Goal: Complete application form

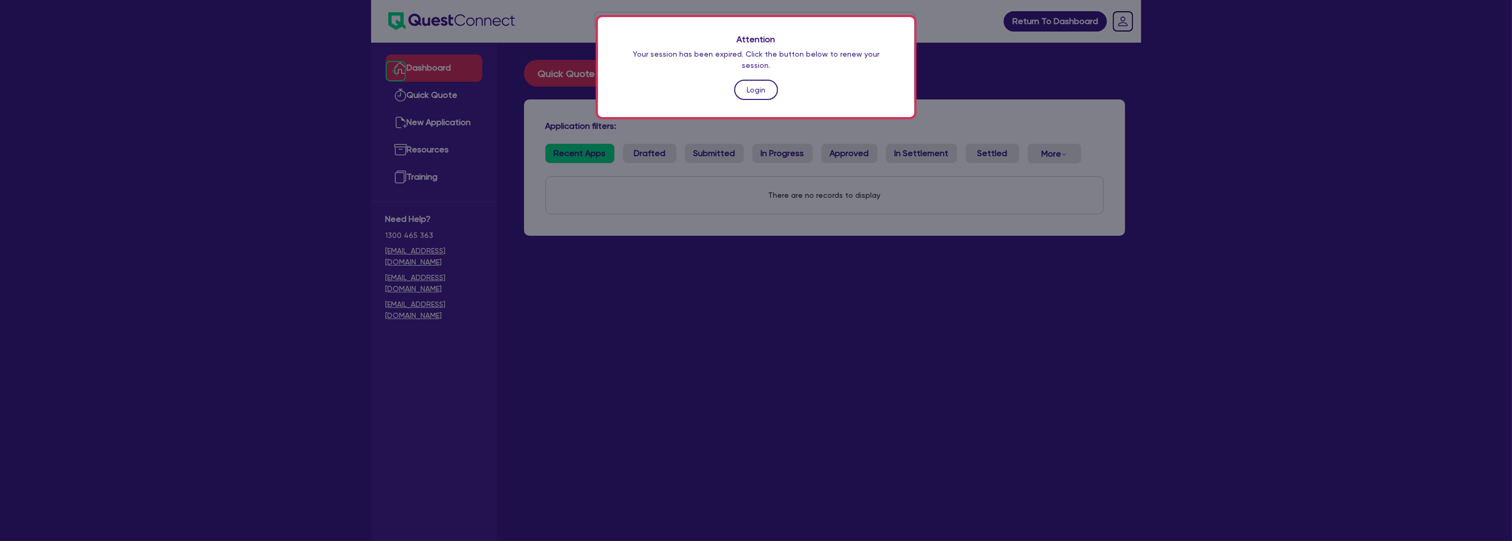
click at [751, 80] on link "Login" at bounding box center [757, 90] width 44 height 20
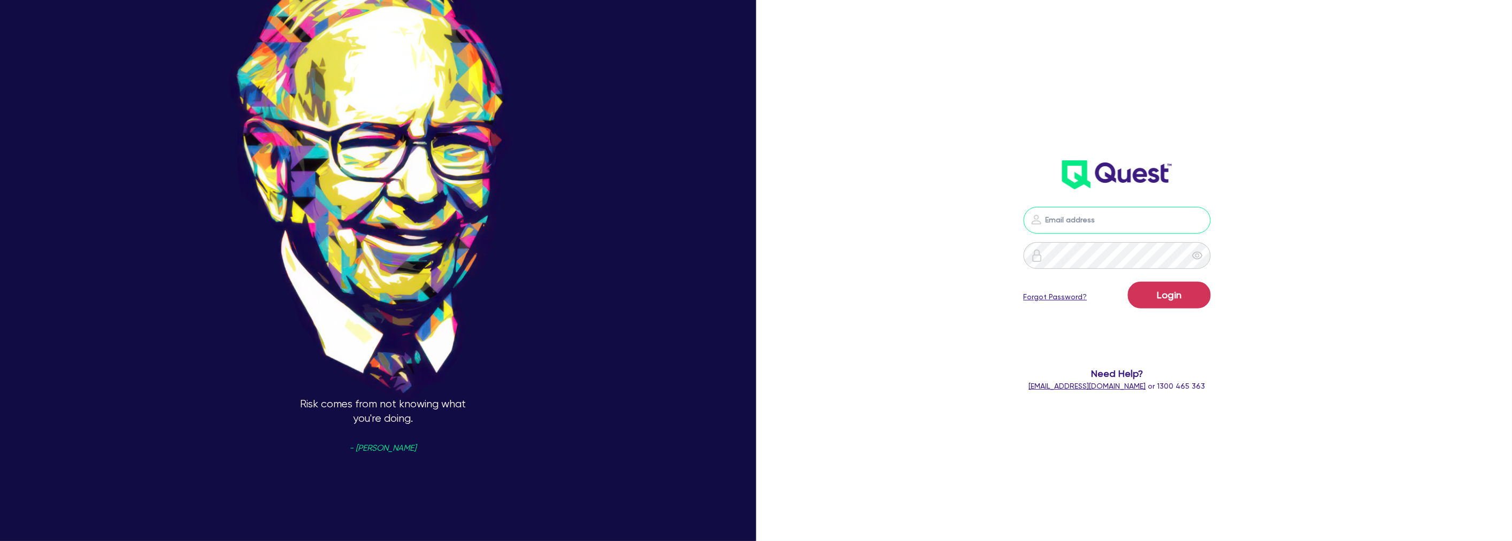
click at [1051, 220] on input "email" at bounding box center [1117, 220] width 187 height 27
type input "[PERSON_NAME][EMAIL_ADDRESS][PERSON_NAME][DOMAIN_NAME]"
click at [1163, 300] on button "Login" at bounding box center [1169, 295] width 83 height 27
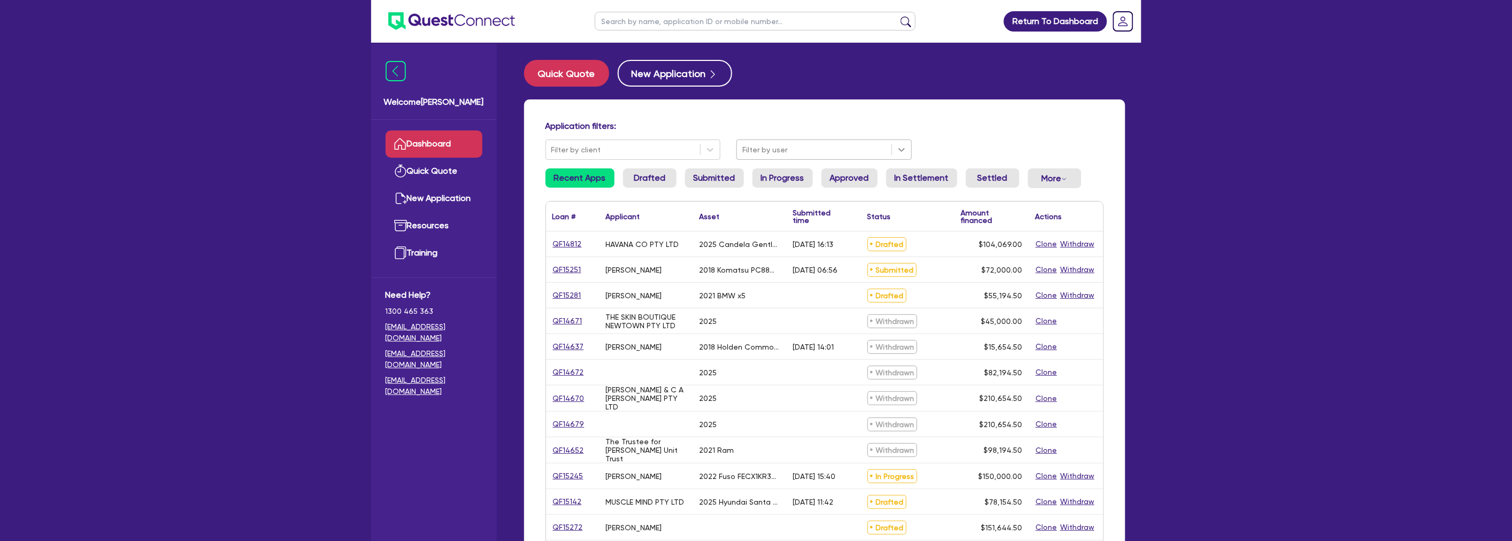
click at [901, 145] on icon at bounding box center [902, 149] width 11 height 11
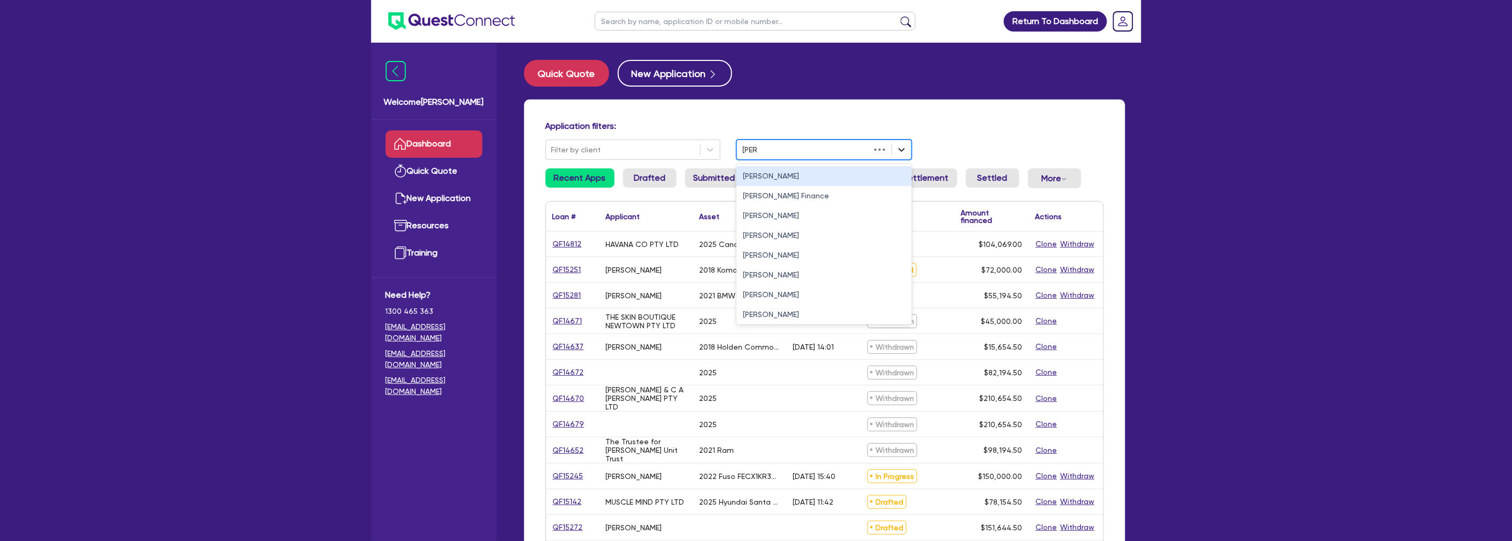
type input "[PERSON_NAME]"
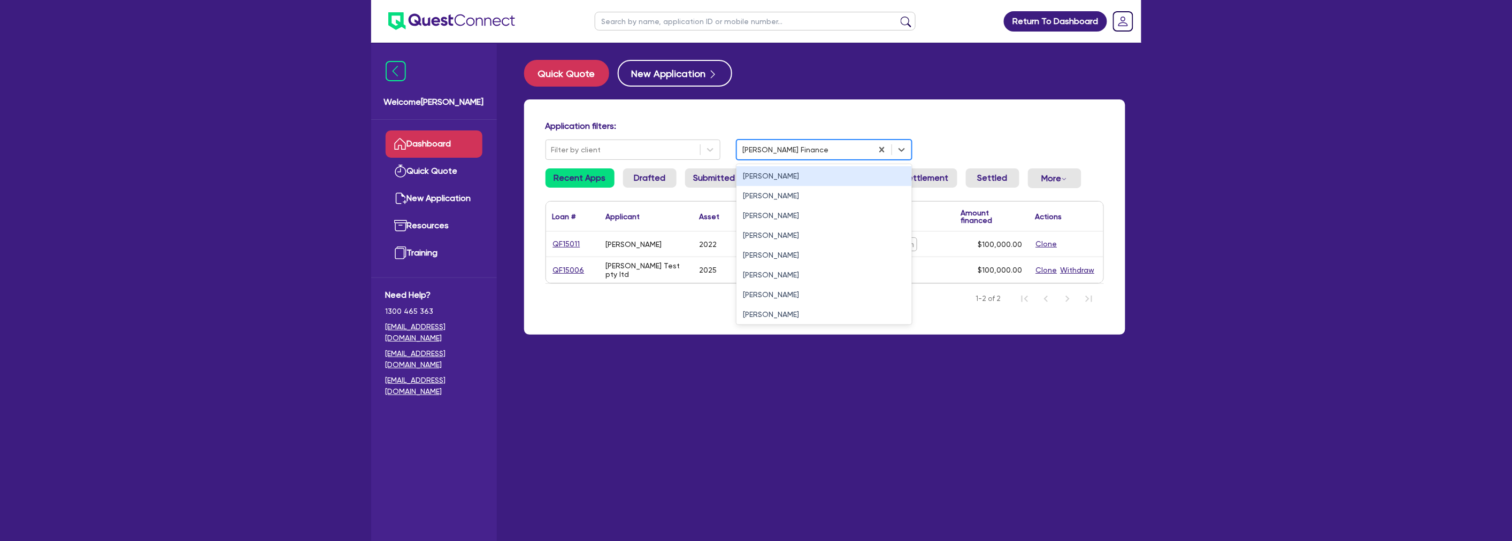
click at [830, 150] on div at bounding box center [805, 149] width 125 height 13
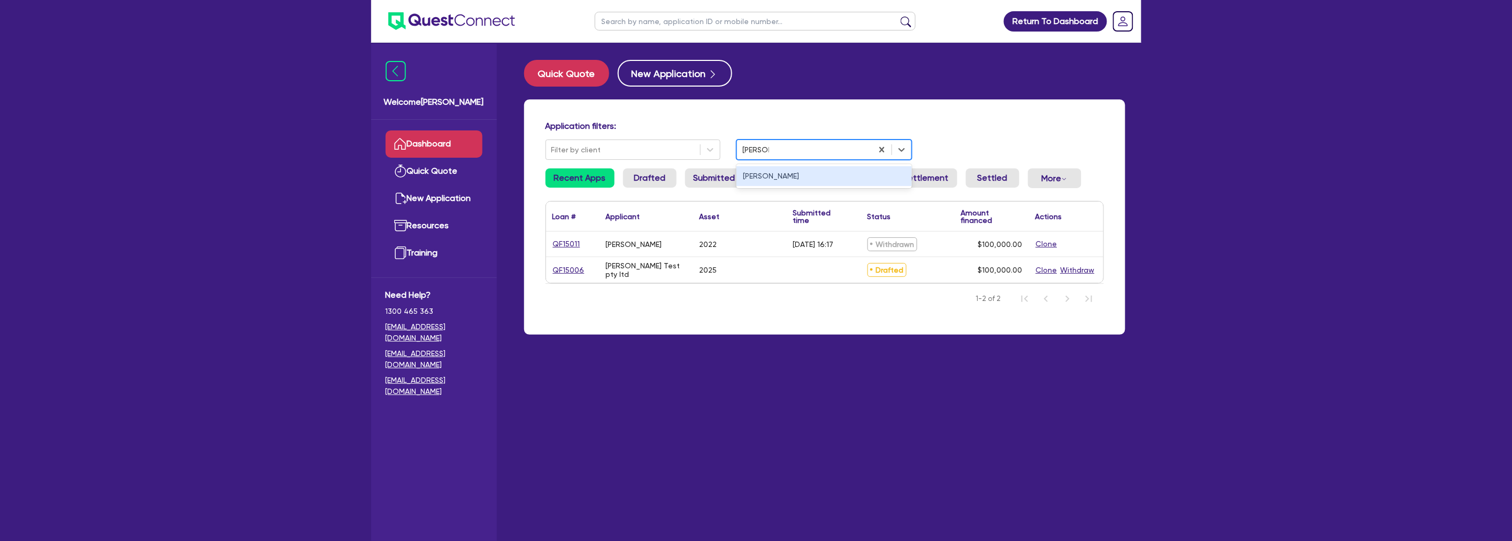
type input "[PERSON_NAME]"
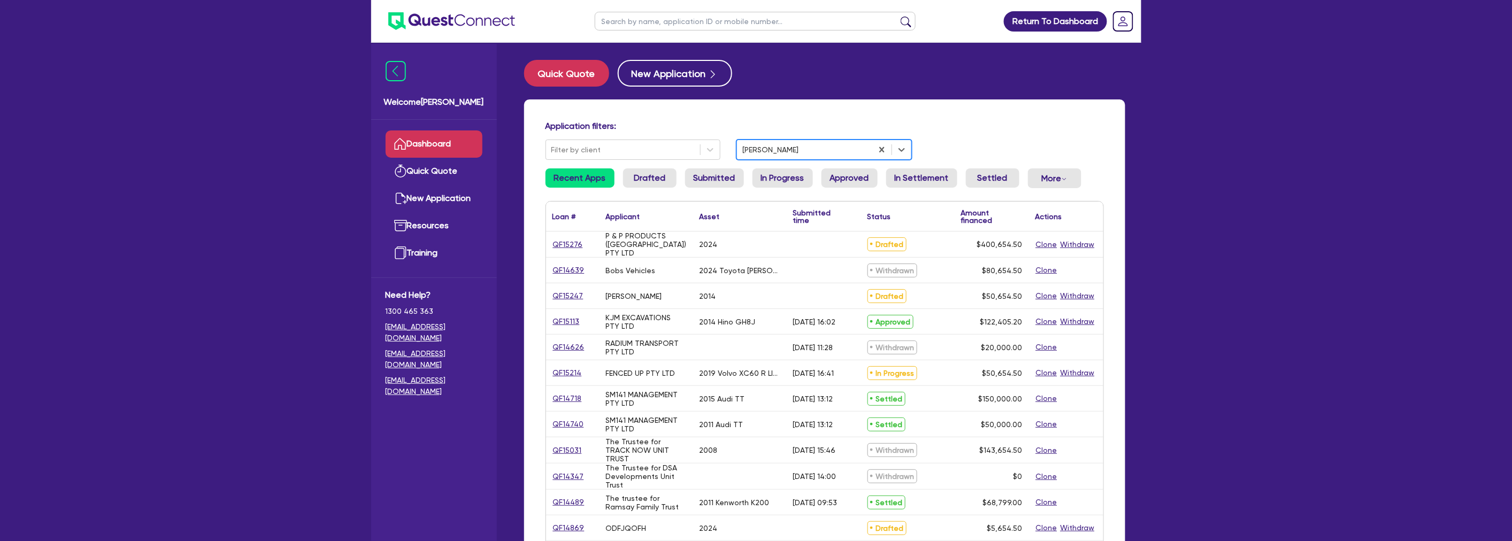
click at [546, 250] on div "QF15276" at bounding box center [572, 245] width 53 height 26
click at [559, 246] on link "QF15276" at bounding box center [568, 245] width 31 height 12
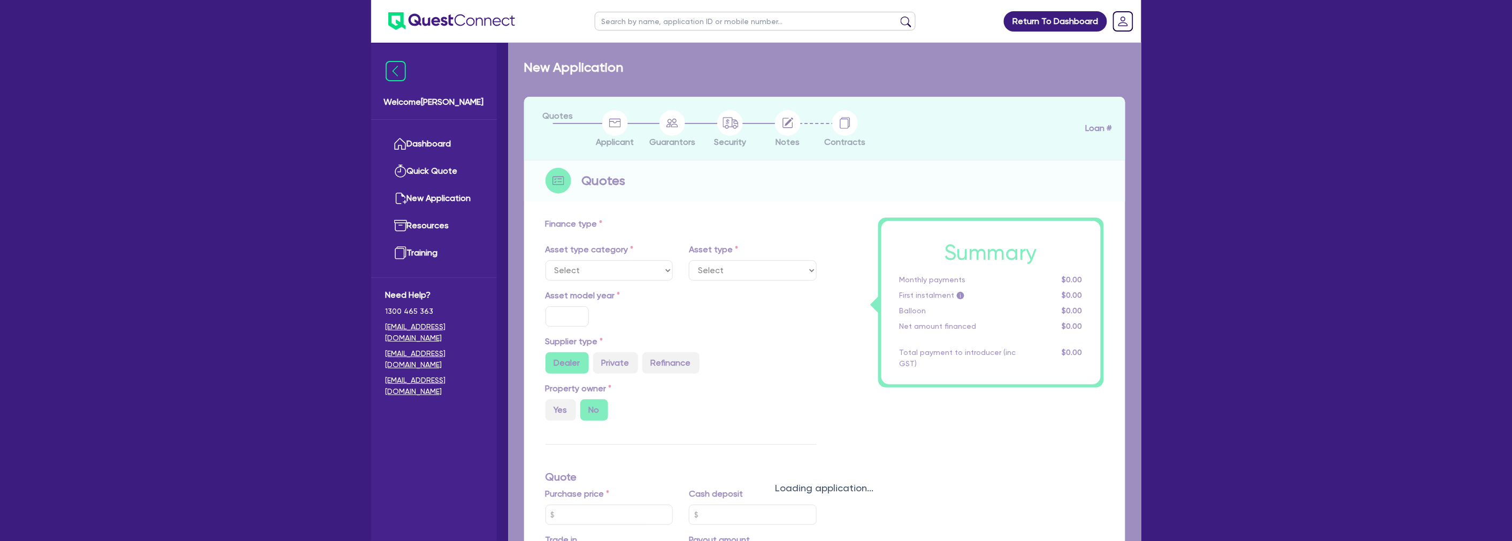
select select "CARS_AND_LIGHT_TRUCKS"
type input "2024"
radio input "false"
radio input "true"
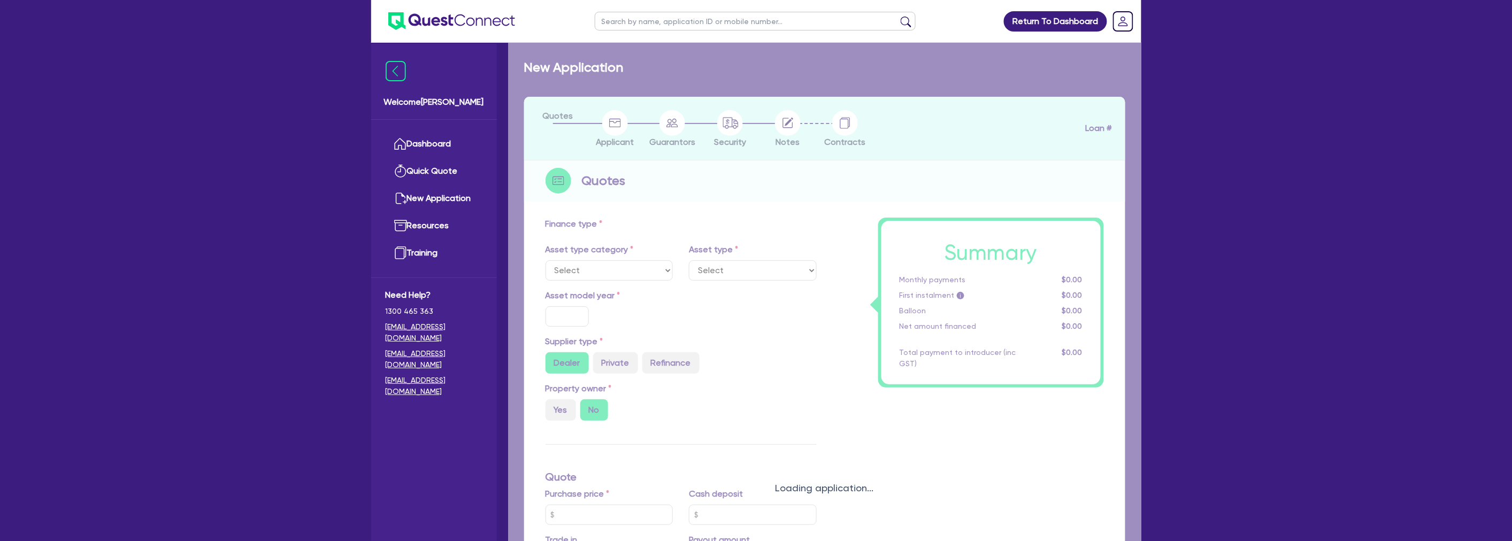
type input "400,000"
type input "4"
type input "16,026.18"
type input "17.95"
select select "PASSENGER_VEHICLES"
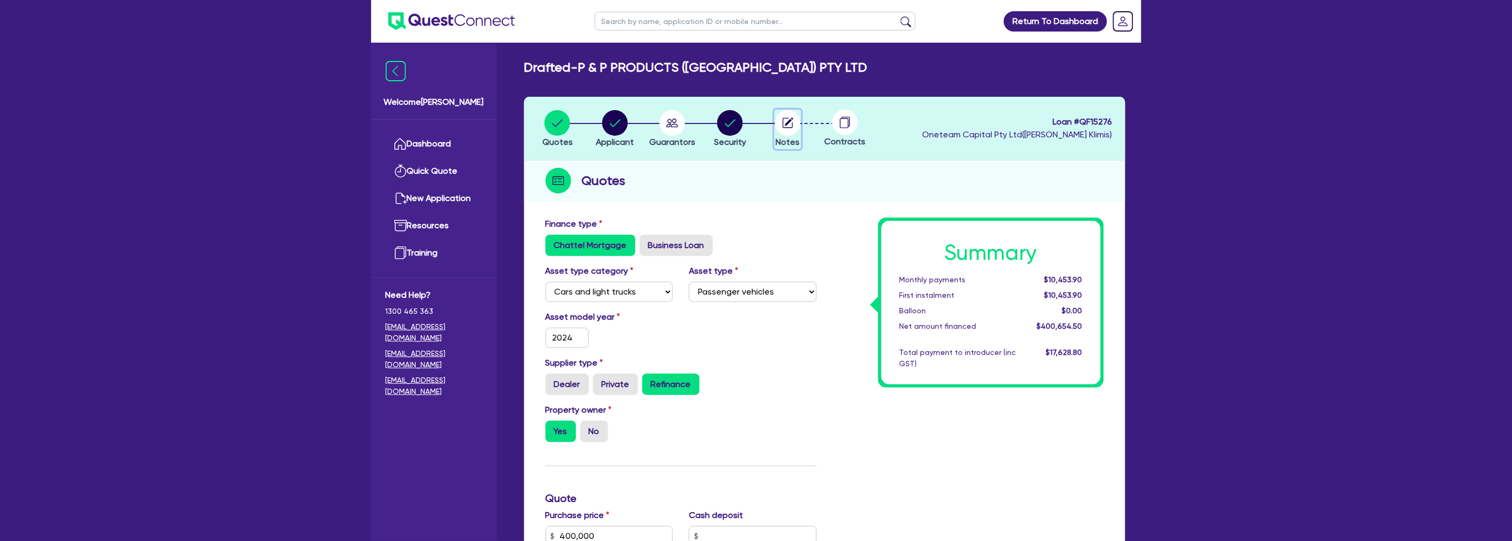
click at [785, 125] on icon "button" at bounding box center [789, 122] width 9 height 9
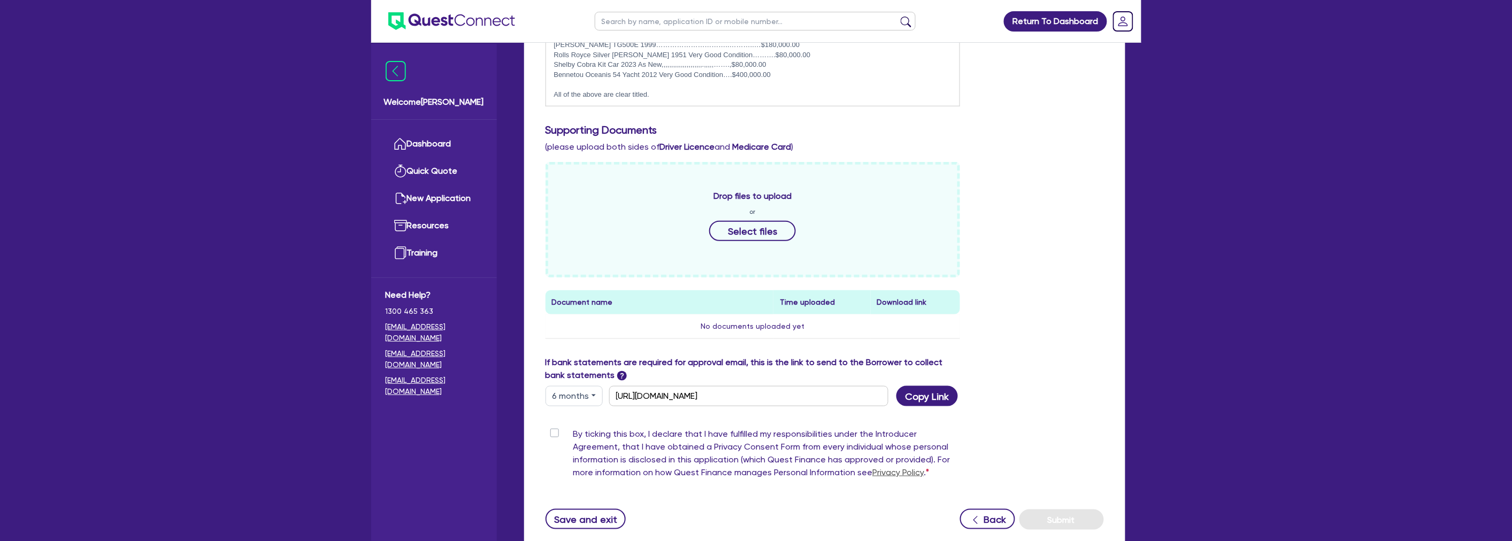
scroll to position [425, 0]
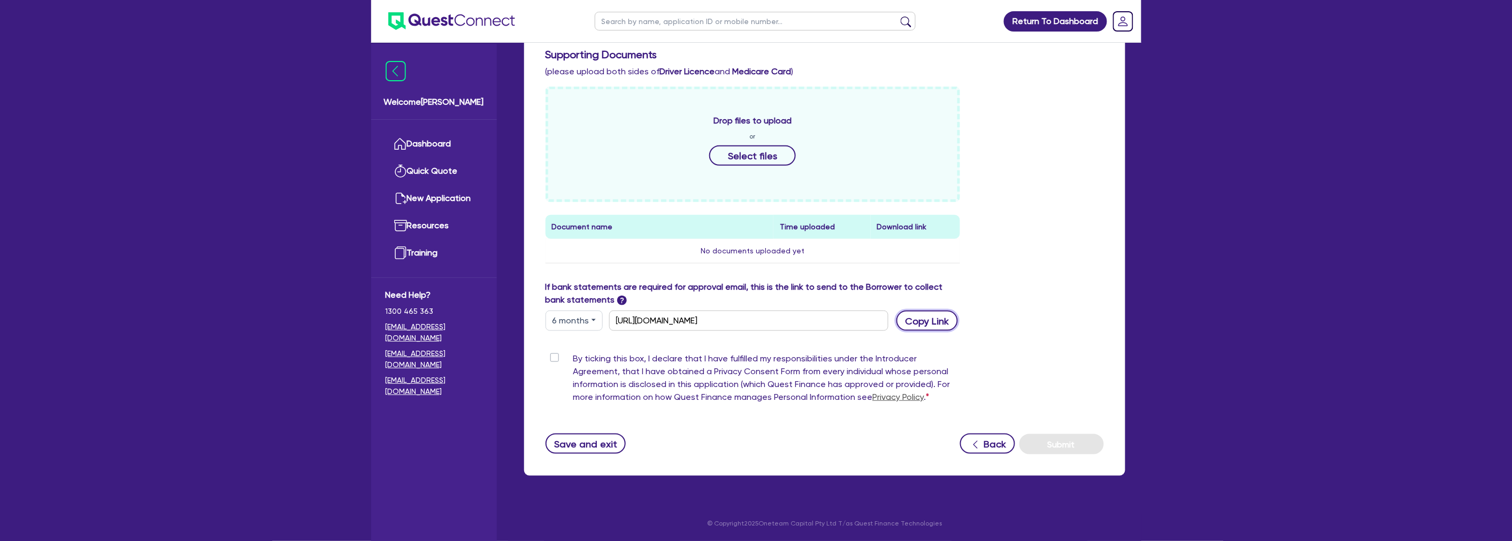
click at [934, 317] on button "Copy Link" at bounding box center [928, 321] width 62 height 20
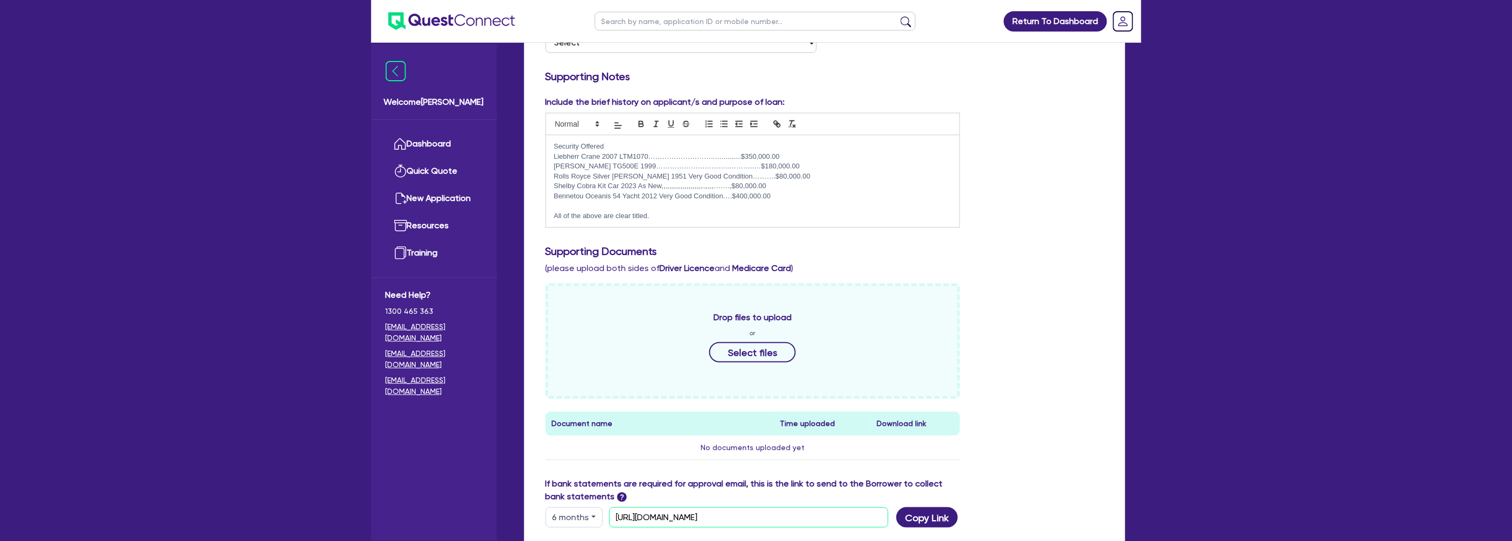
scroll to position [0, 0]
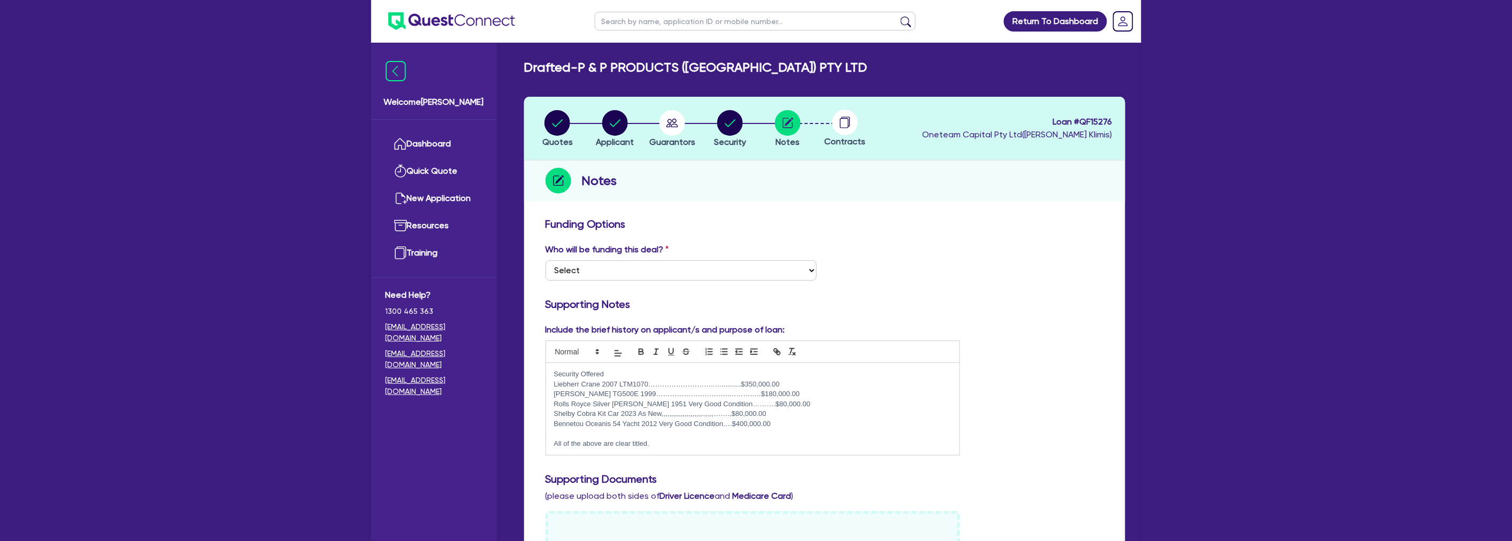
click at [1064, 163] on div "Notes" at bounding box center [824, 180] width 601 height 41
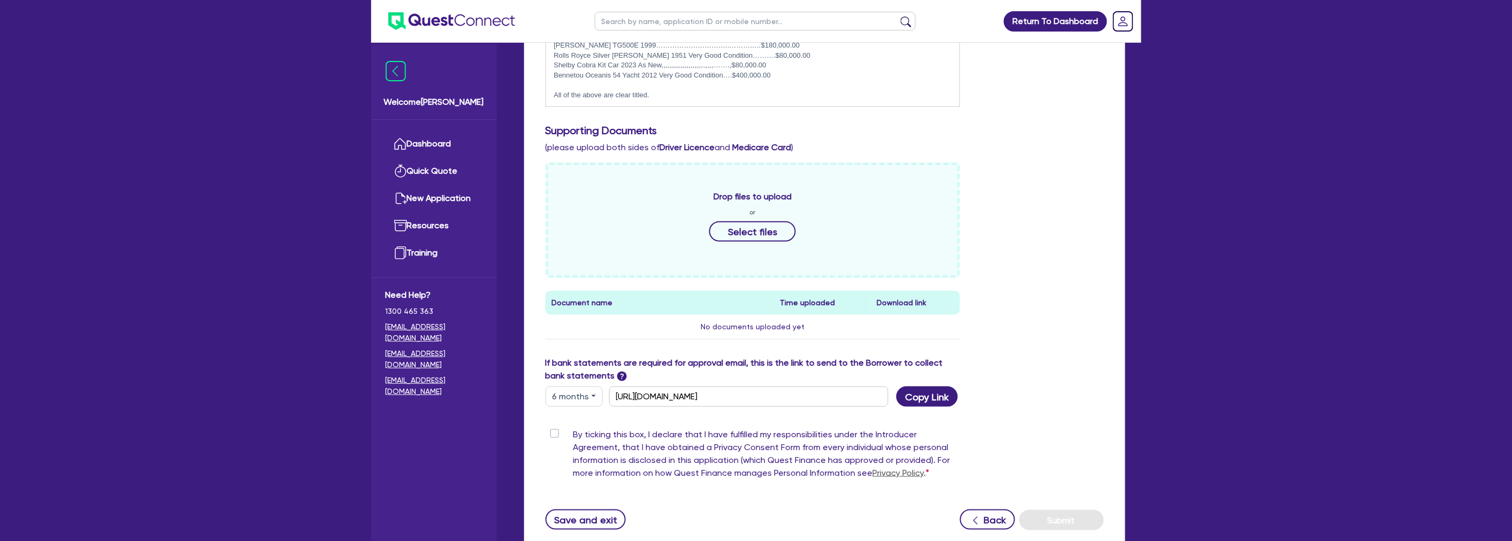
scroll to position [425, 0]
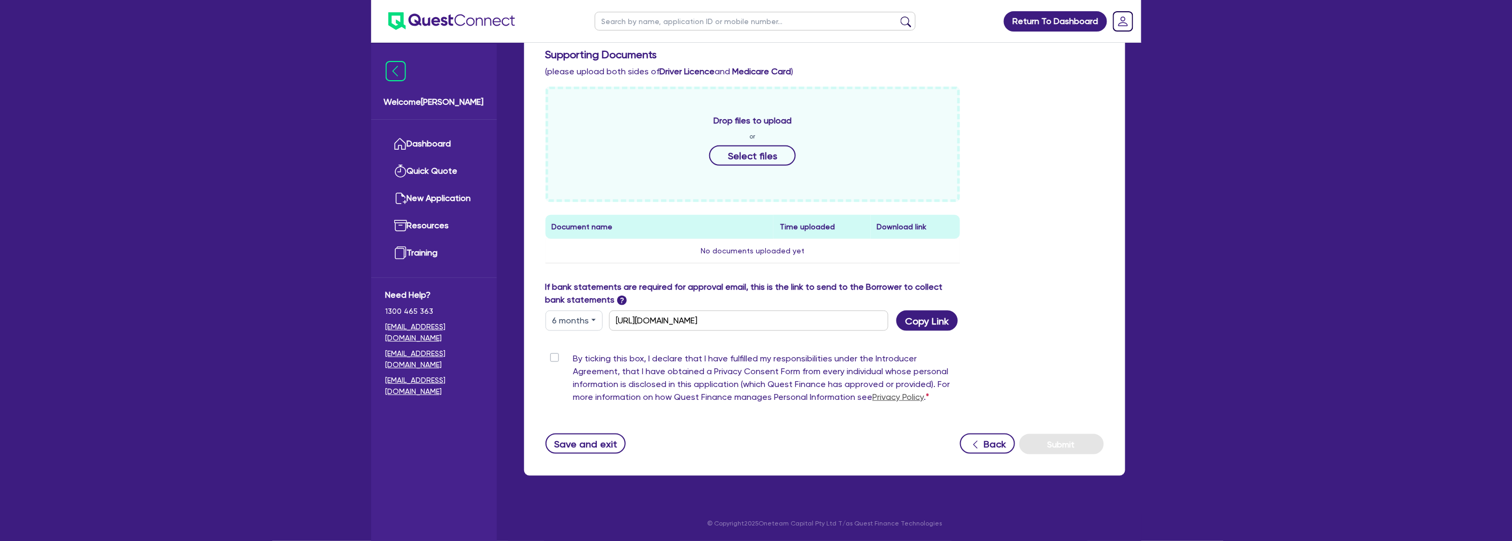
click at [573, 357] on label "By ticking this box, I declare that I have fulfilled my responsibilities under …" at bounding box center [766, 381] width 387 height 56
click at [554, 357] on input "By ticking this box, I declare that I have fulfilled my responsibilities under …" at bounding box center [550, 358] width 9 height 10
checkbox input "true"
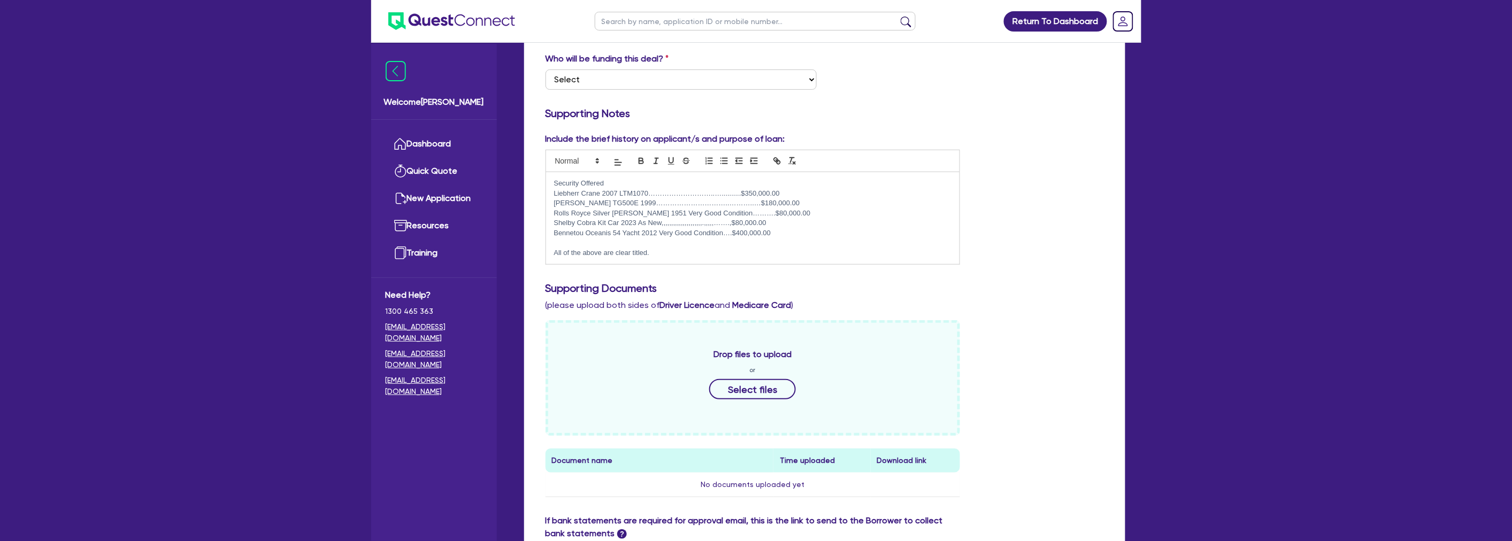
scroll to position [0, 0]
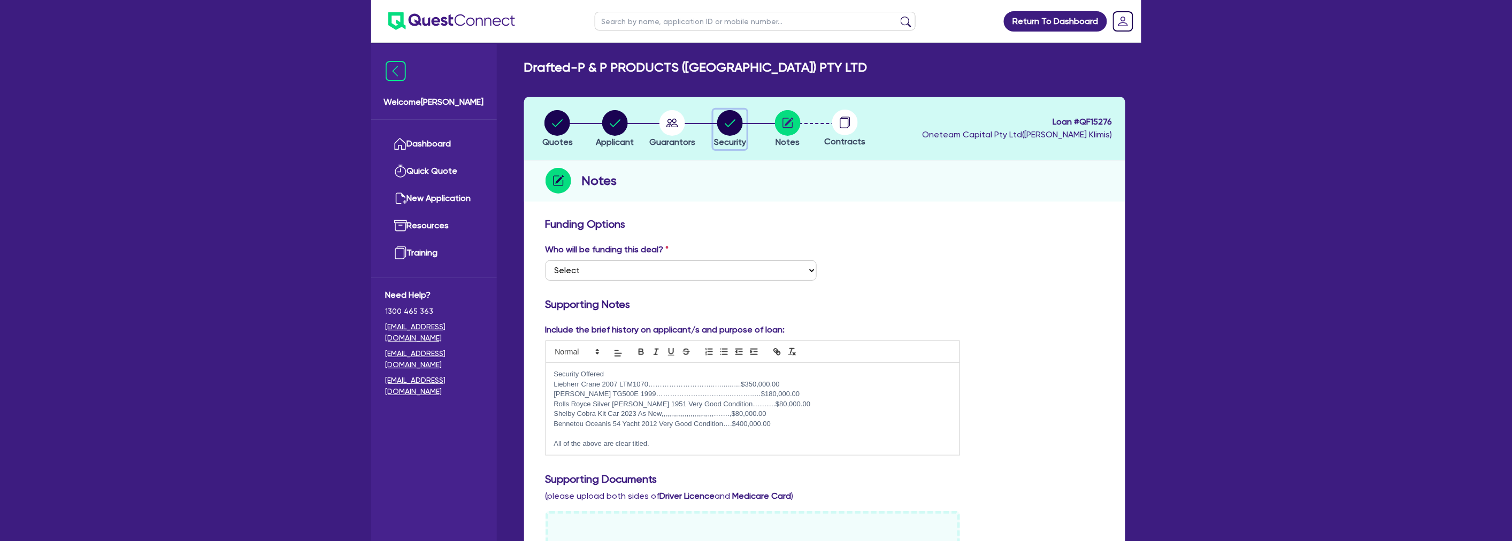
click at [732, 126] on circle "button" at bounding box center [730, 123] width 26 height 26
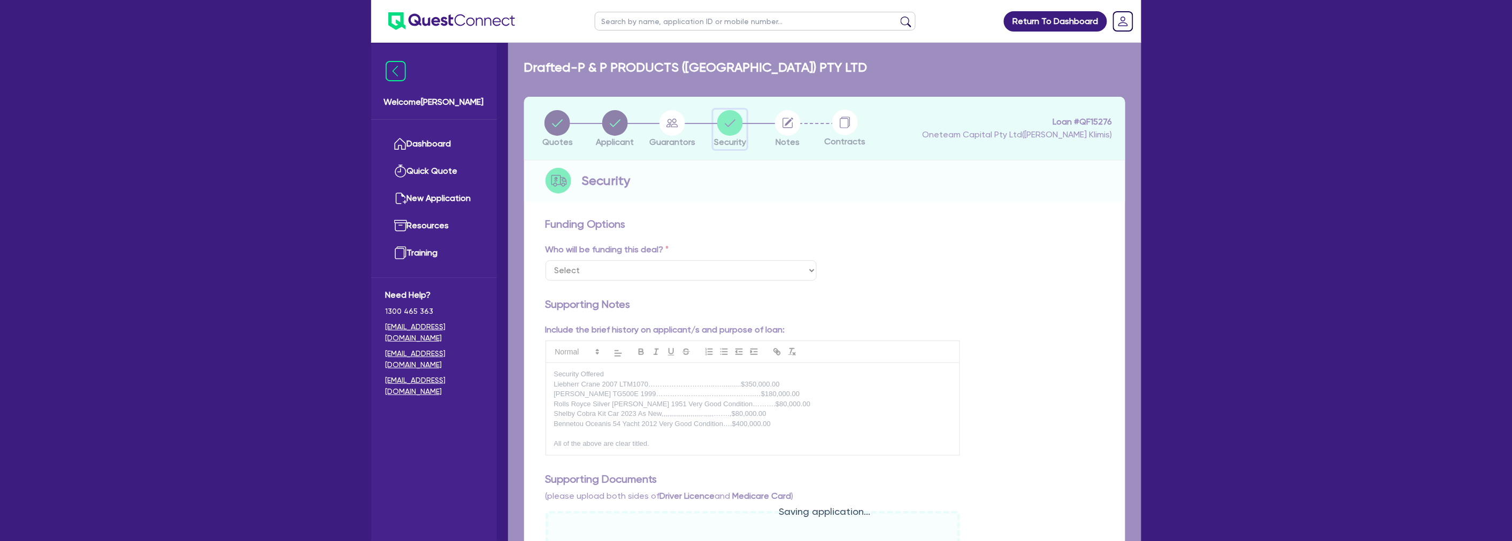
select select "CARS_AND_LIGHT_TRUCKS"
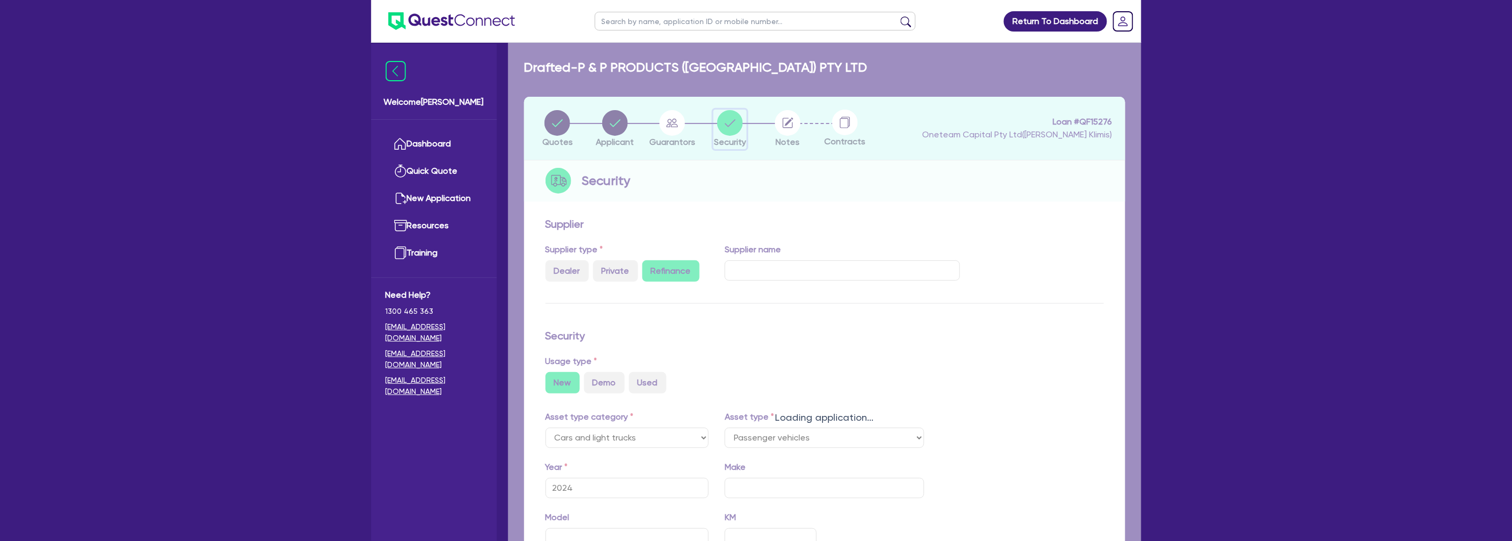
select select "PASSENGER_VEHICLES"
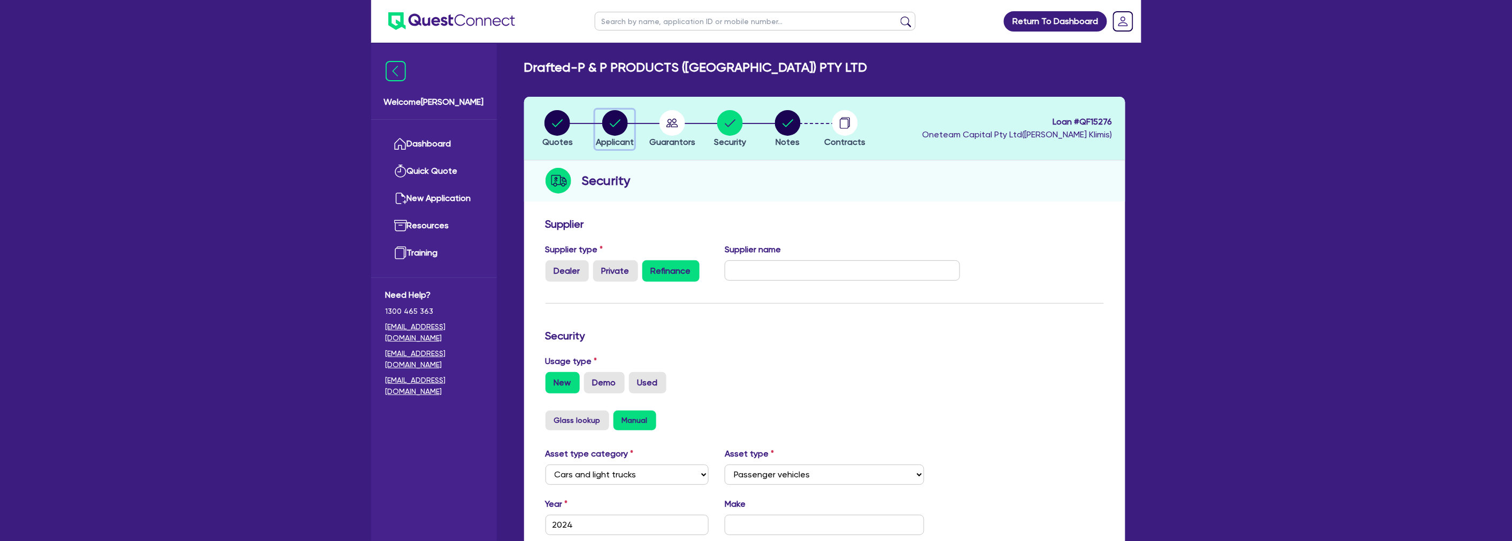
click at [610, 129] on circle "button" at bounding box center [615, 123] width 26 height 26
select select "COMPANY"
select select "BUILDING_CONSTRUCTION"
select select "BUSINESSES_LARGE_CONSTRUCTION_PROJECTS"
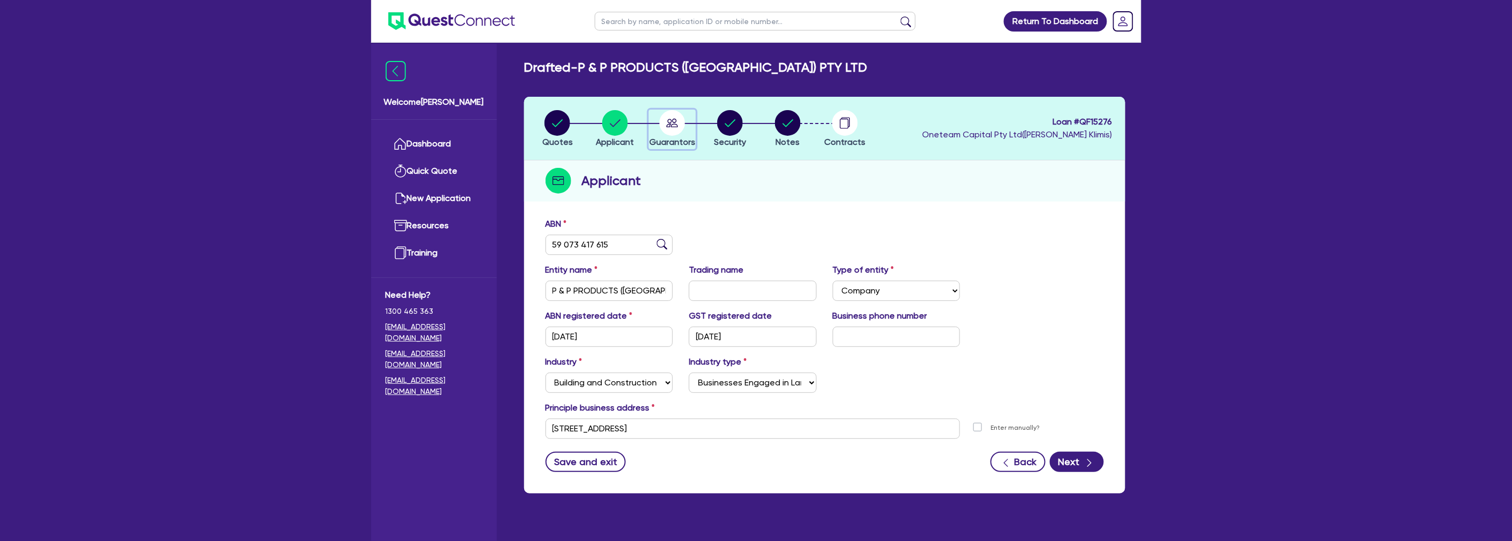
click at [679, 126] on circle "button" at bounding box center [673, 123] width 26 height 26
select select "MR"
select select "MARRIED"
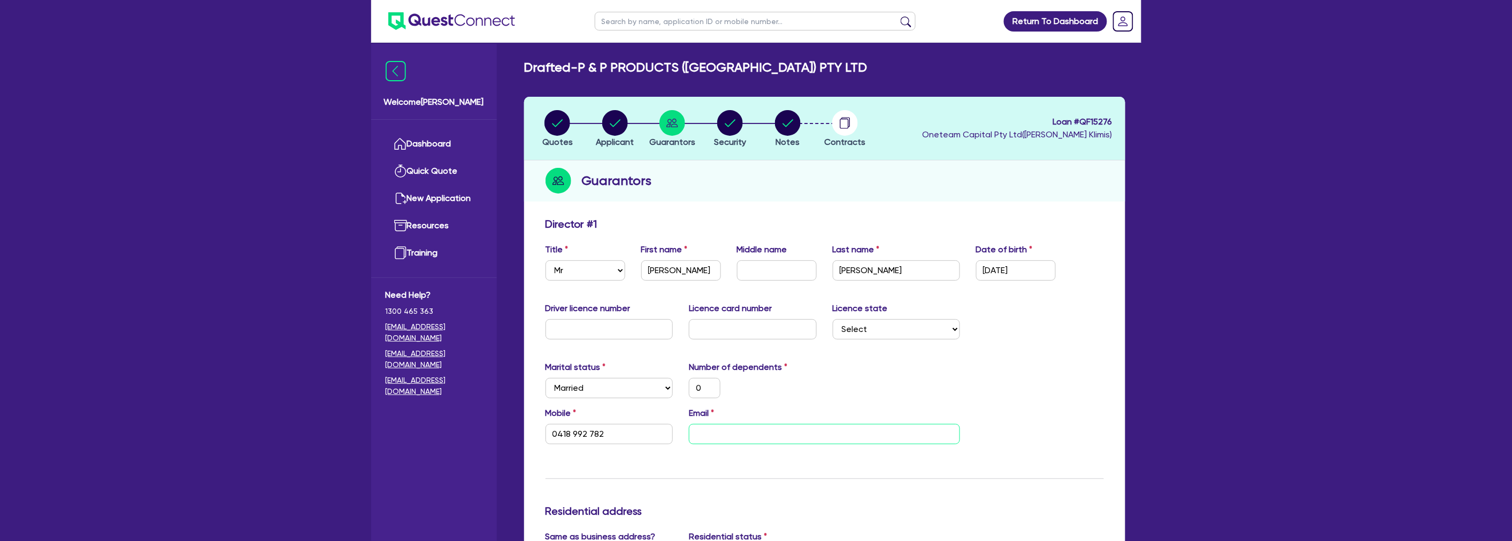
click at [735, 434] on input "email" at bounding box center [824, 434] width 271 height 20
paste input "[PERSON_NAME][EMAIL_ADDRESS][DOMAIN_NAME]"
type input "0"
type input "0418 992 782"
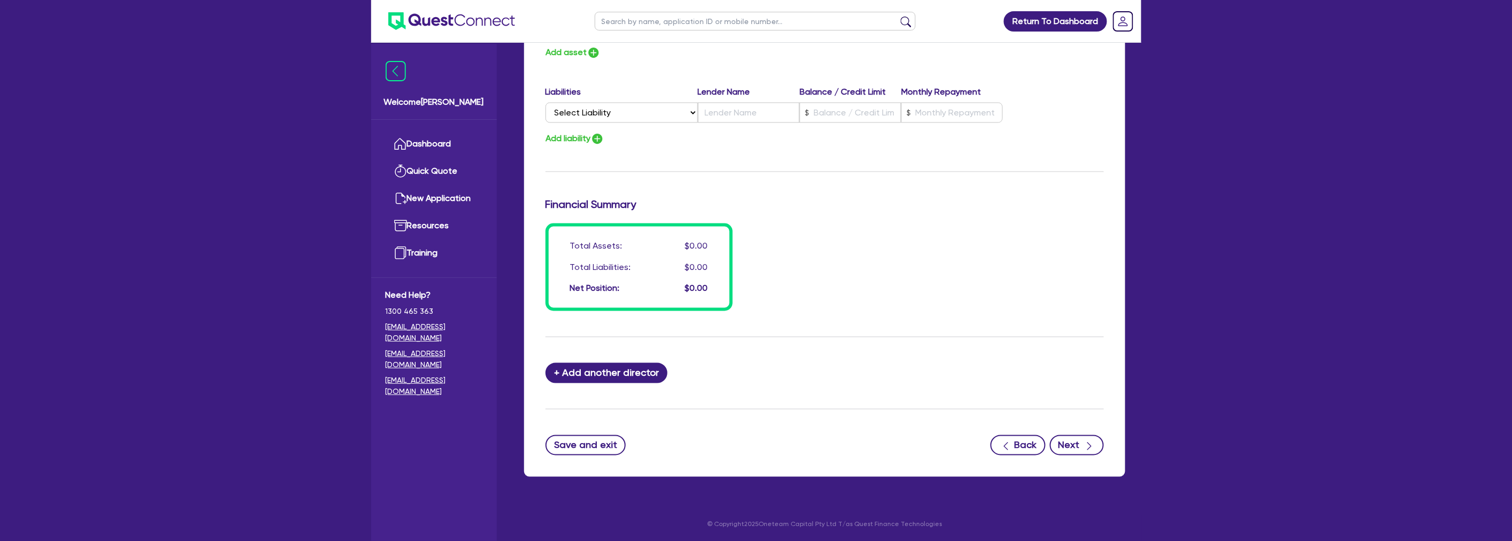
type input "[PERSON_NAME][EMAIL_ADDRESS][DOMAIN_NAME]"
click at [1071, 440] on button "Next" at bounding box center [1077, 445] width 54 height 20
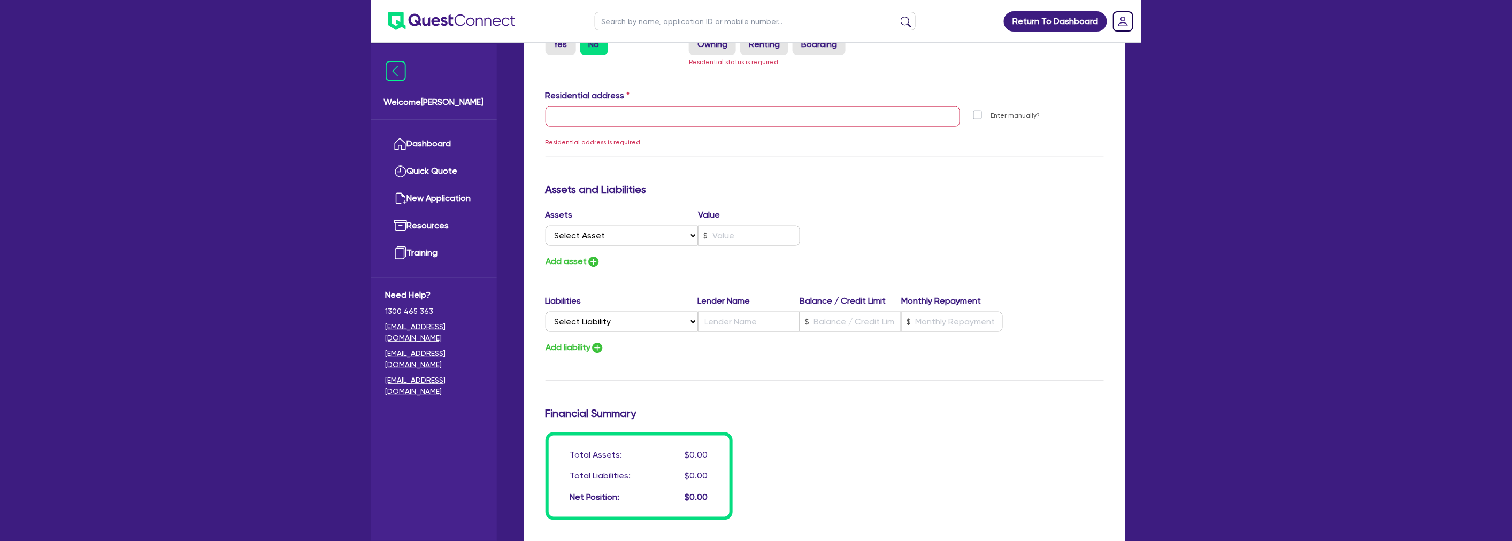
scroll to position [308, 0]
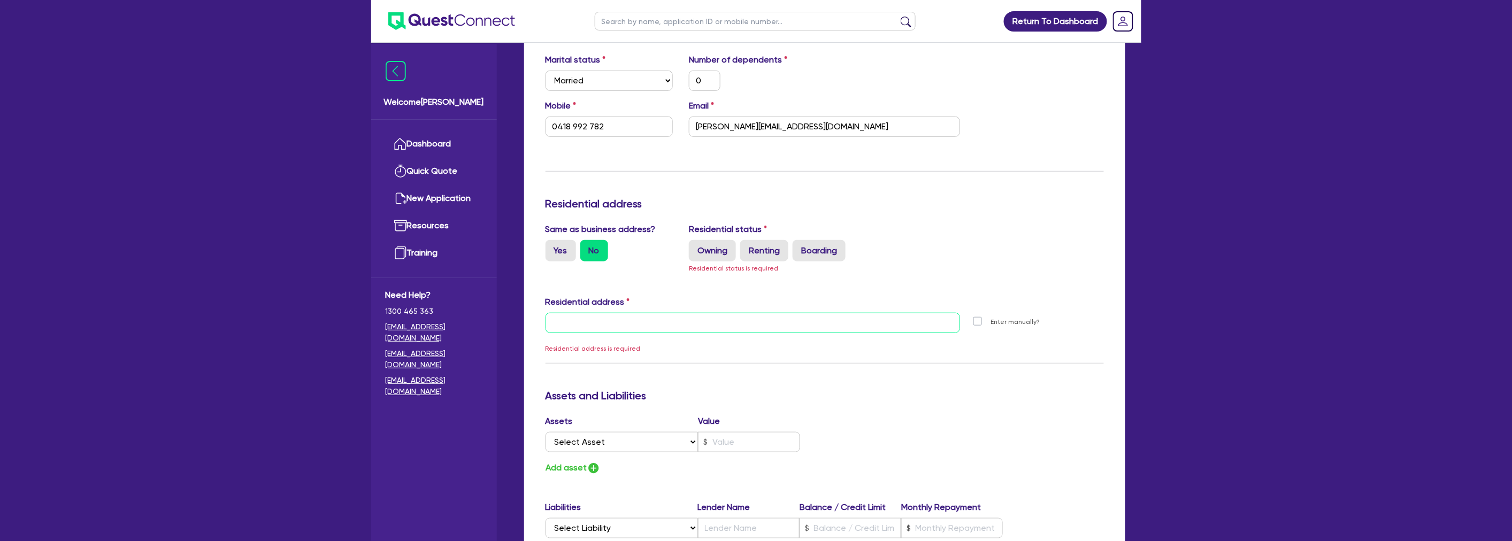
click at [644, 323] on input "text" at bounding box center [753, 323] width 415 height 20
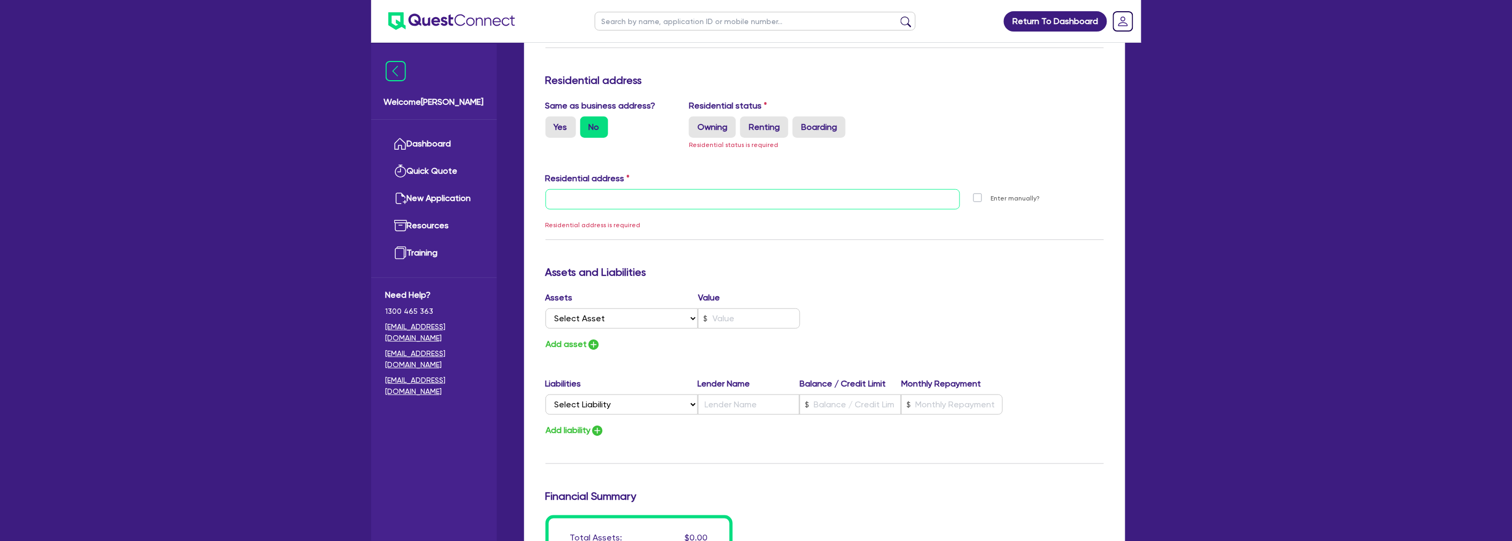
scroll to position [426, 0]
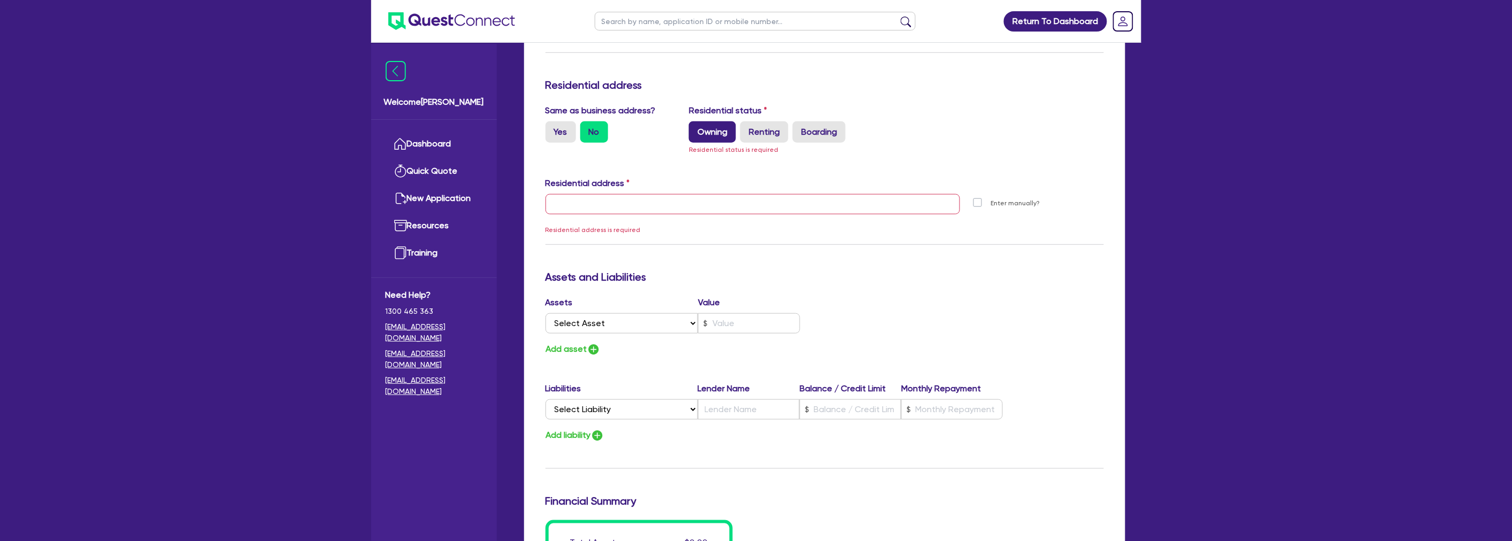
click at [710, 122] on label "Owning" at bounding box center [712, 131] width 47 height 21
click at [696, 122] on input "Owning" at bounding box center [692, 124] width 7 height 7
radio input "true"
type input "0"
type input "0418 992 782"
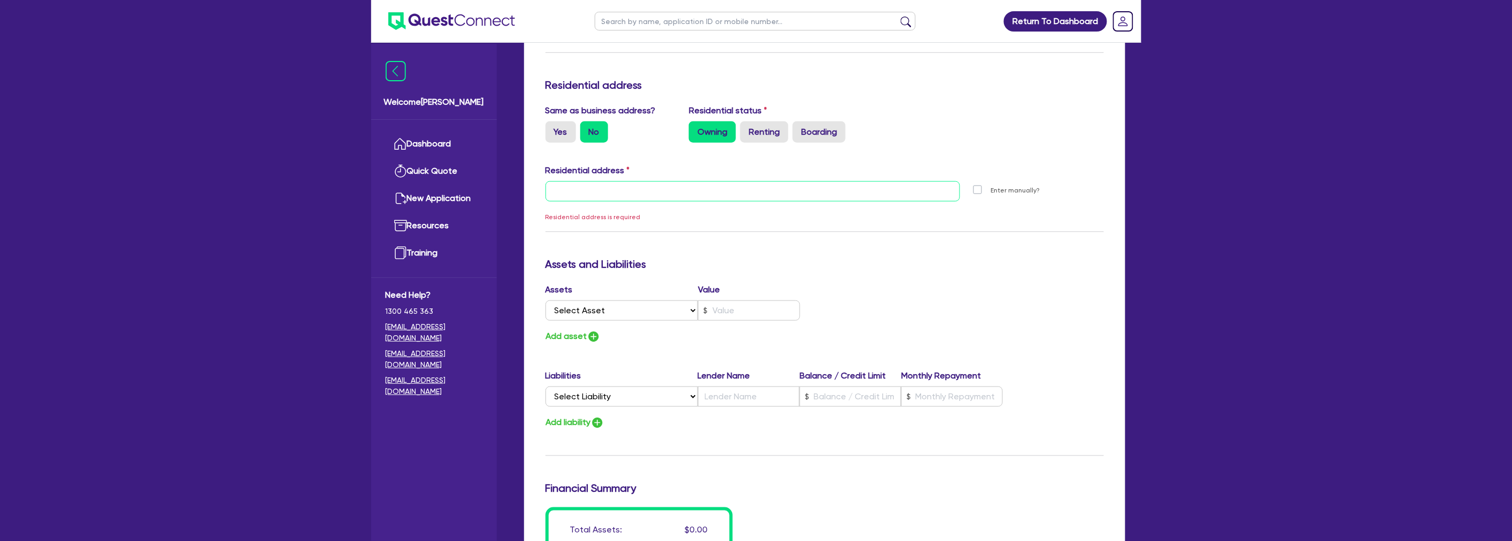
click at [570, 194] on input "text" at bounding box center [753, 191] width 415 height 20
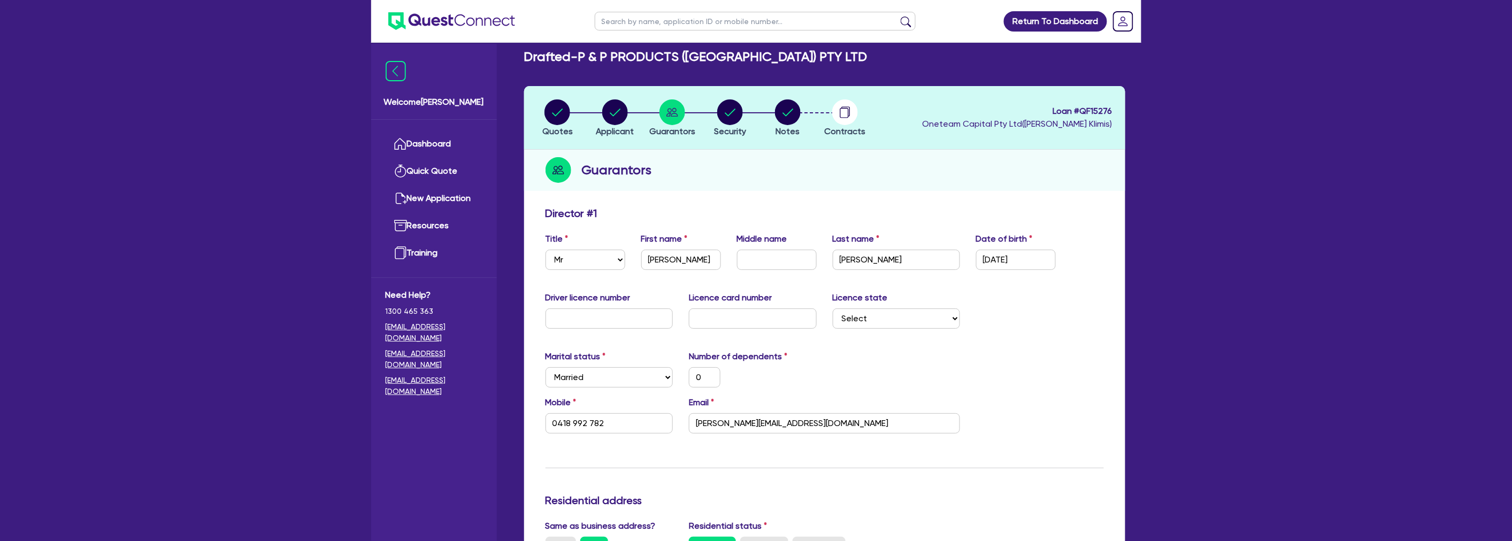
scroll to position [0, 0]
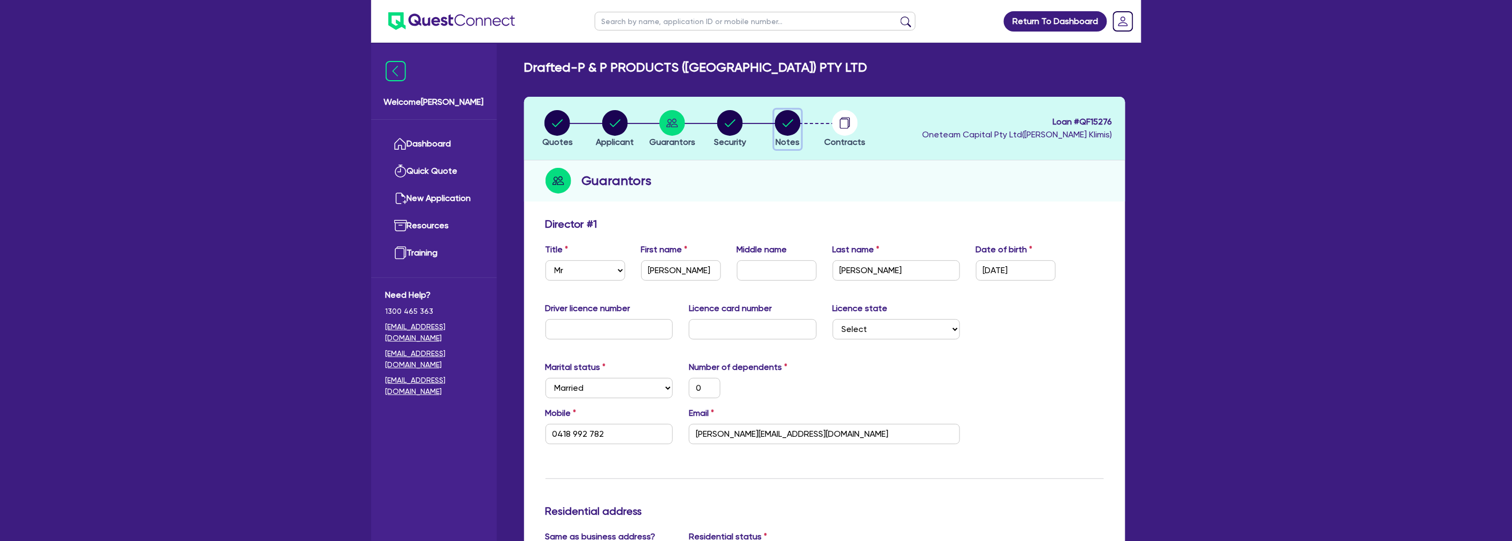
click at [783, 124] on icon "button" at bounding box center [788, 122] width 11 height 7
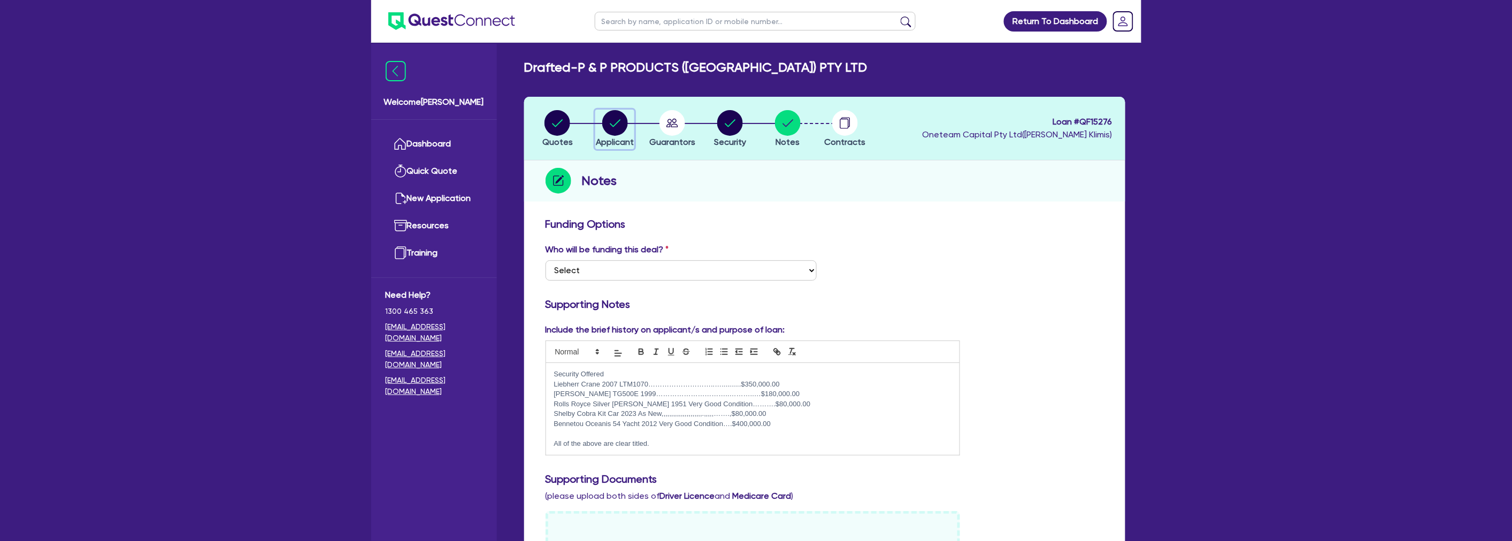
click at [617, 124] on circle "button" at bounding box center [615, 123] width 26 height 26
select select "COMPANY"
select select "BUILDING_CONSTRUCTION"
select select "BUSINESSES_LARGE_CONSTRUCTION_PROJECTS"
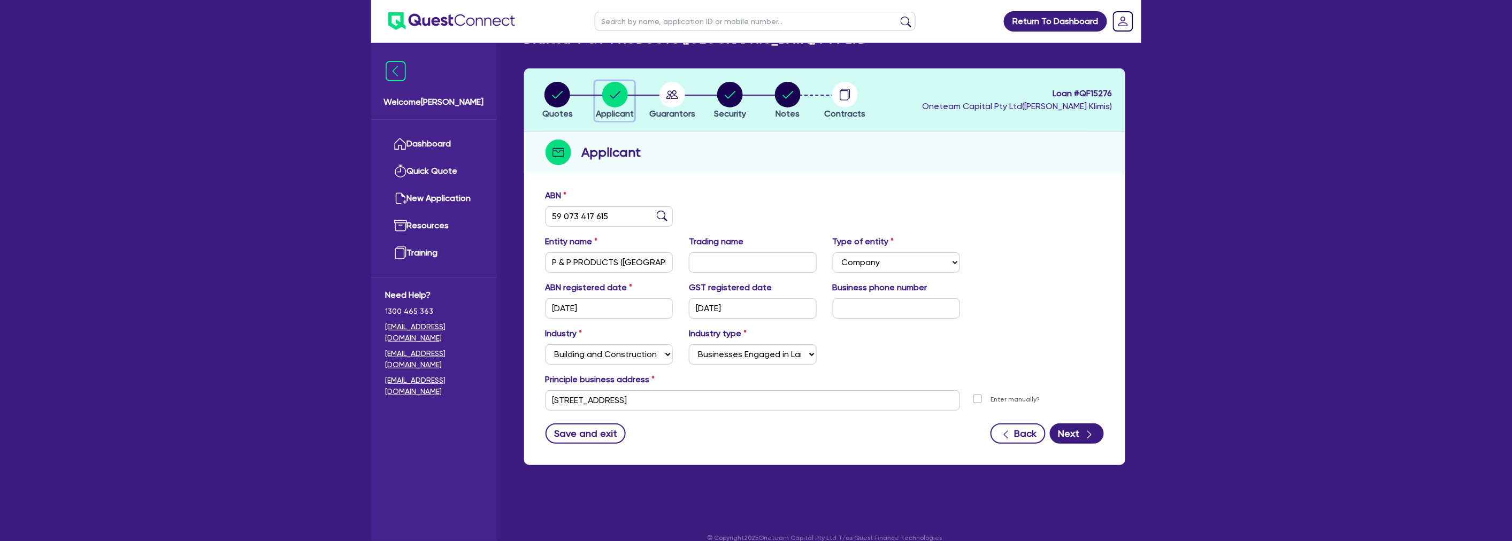
scroll to position [43, 0]
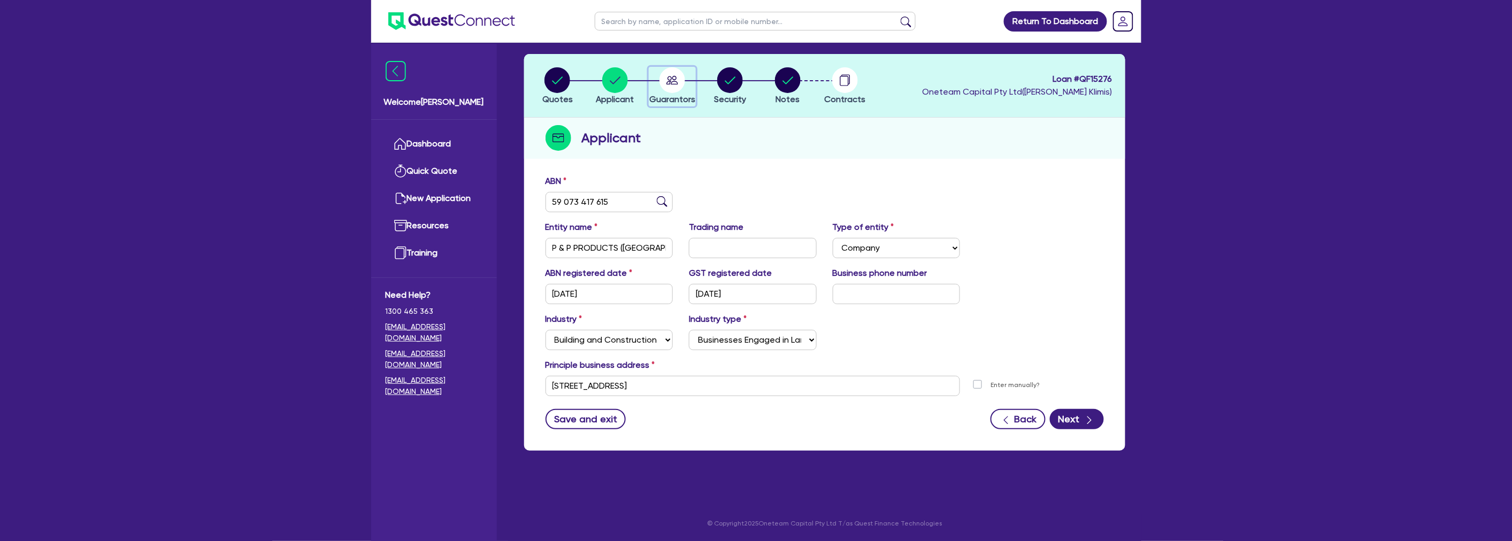
click at [665, 77] on circle "button" at bounding box center [673, 80] width 26 height 26
select select "MR"
select select "MARRIED"
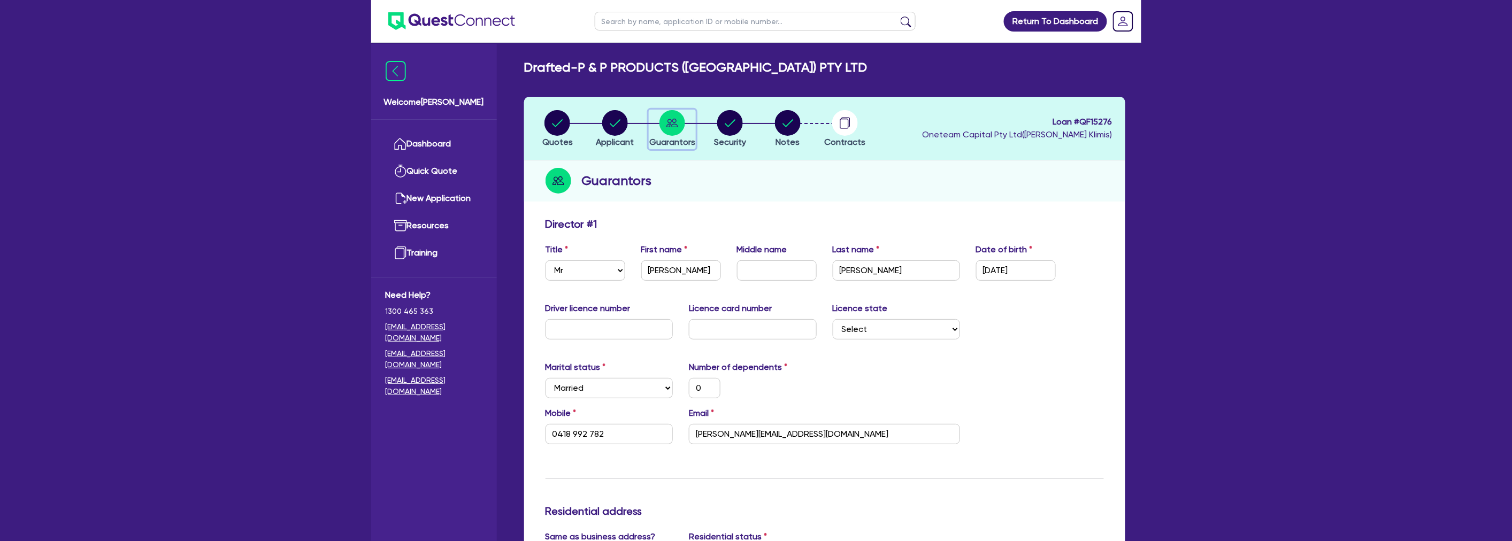
scroll to position [356, 0]
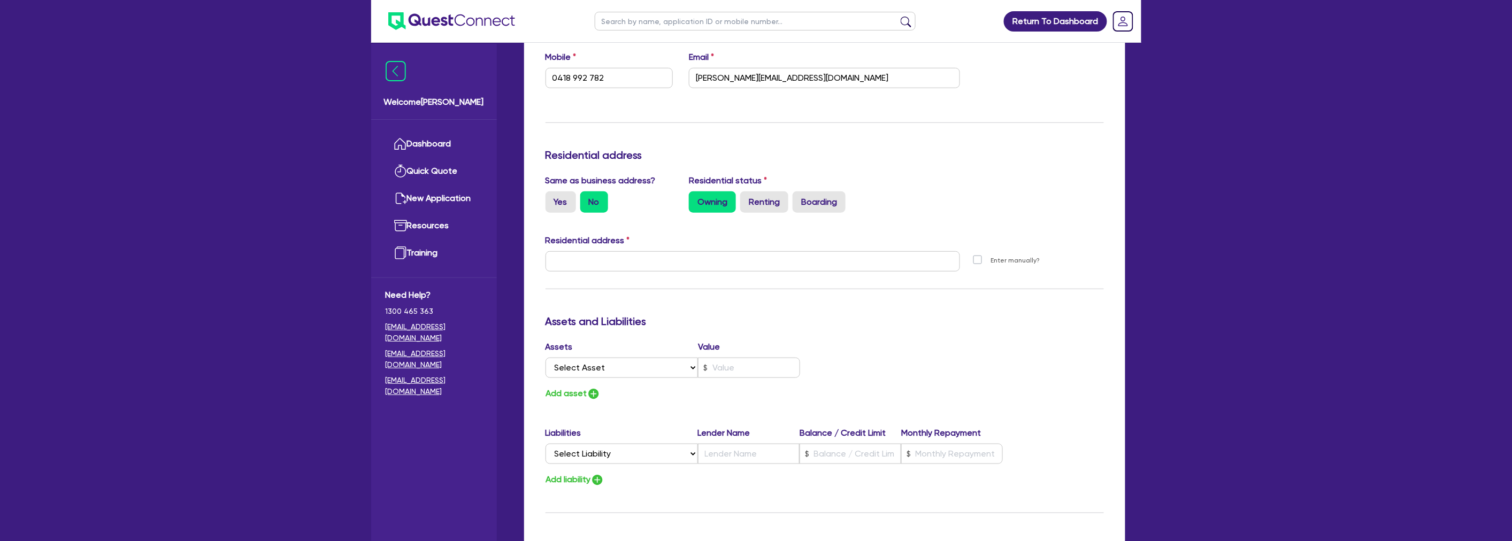
click at [590, 249] on div "Residential address" at bounding box center [825, 242] width 575 height 17
click at [588, 254] on input "text" at bounding box center [753, 261] width 415 height 20
type input "q"
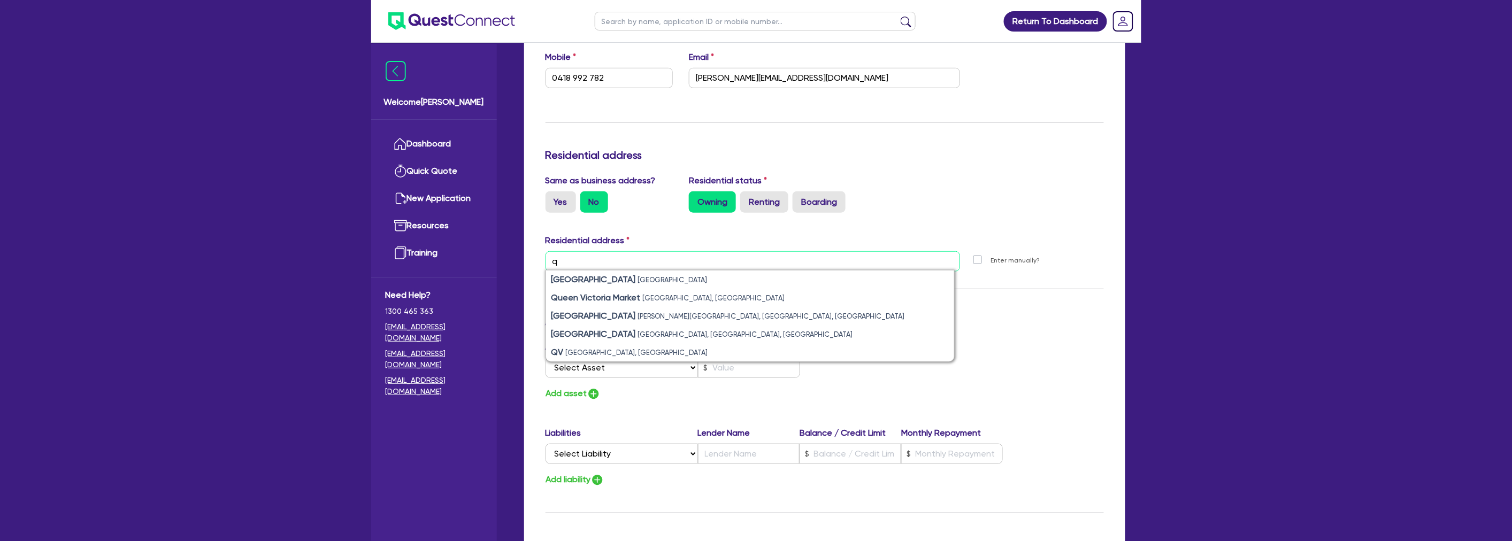
type input "0"
type input "0418 992 782"
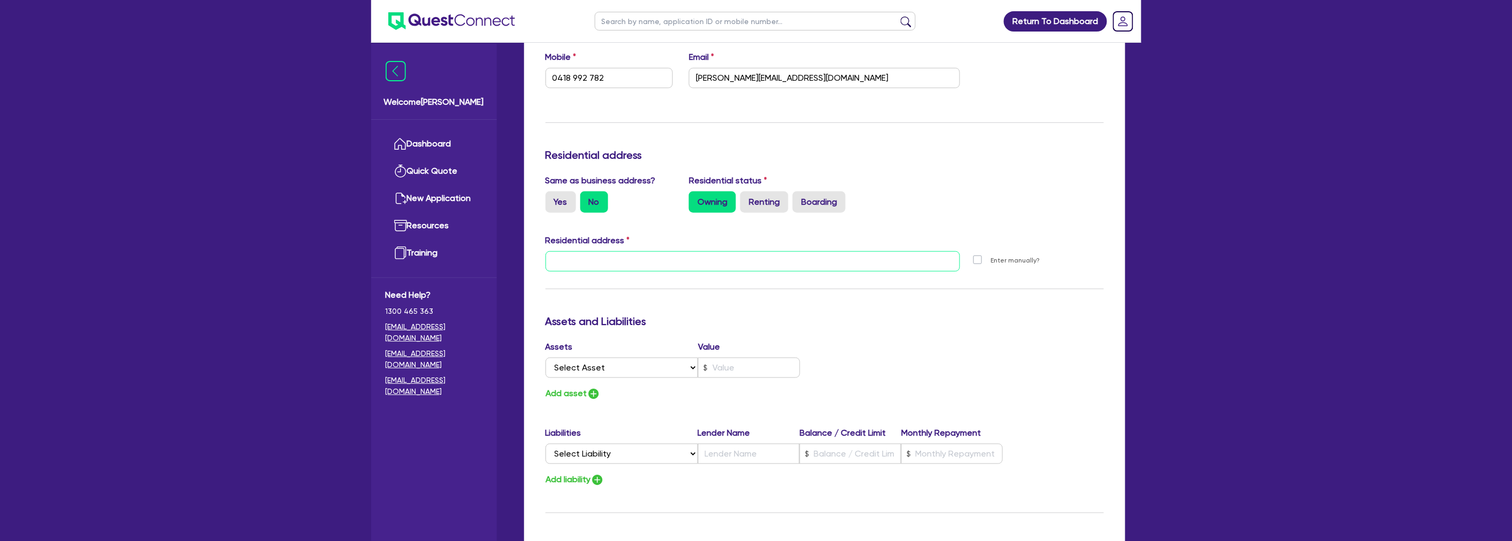
click at [580, 270] on input "text" at bounding box center [753, 261] width 415 height 20
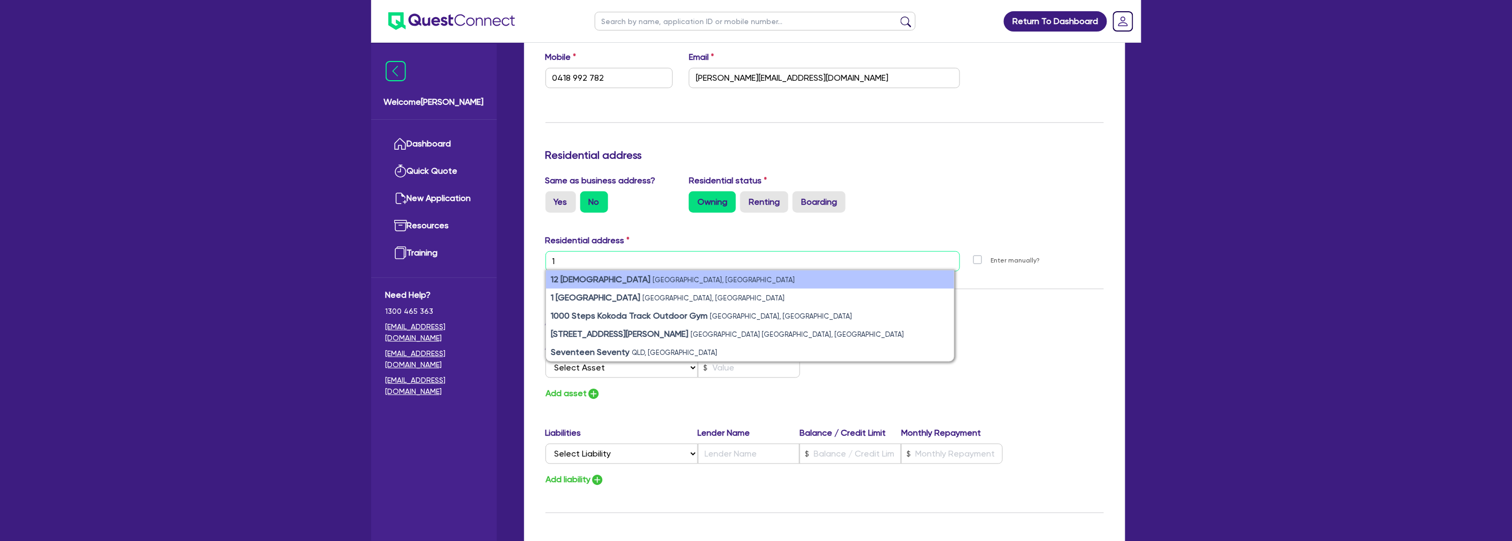
type input "1"
click at [587, 282] on strong "12 [DEMOGRAPHIC_DATA]" at bounding box center [602, 279] width 100 height 10
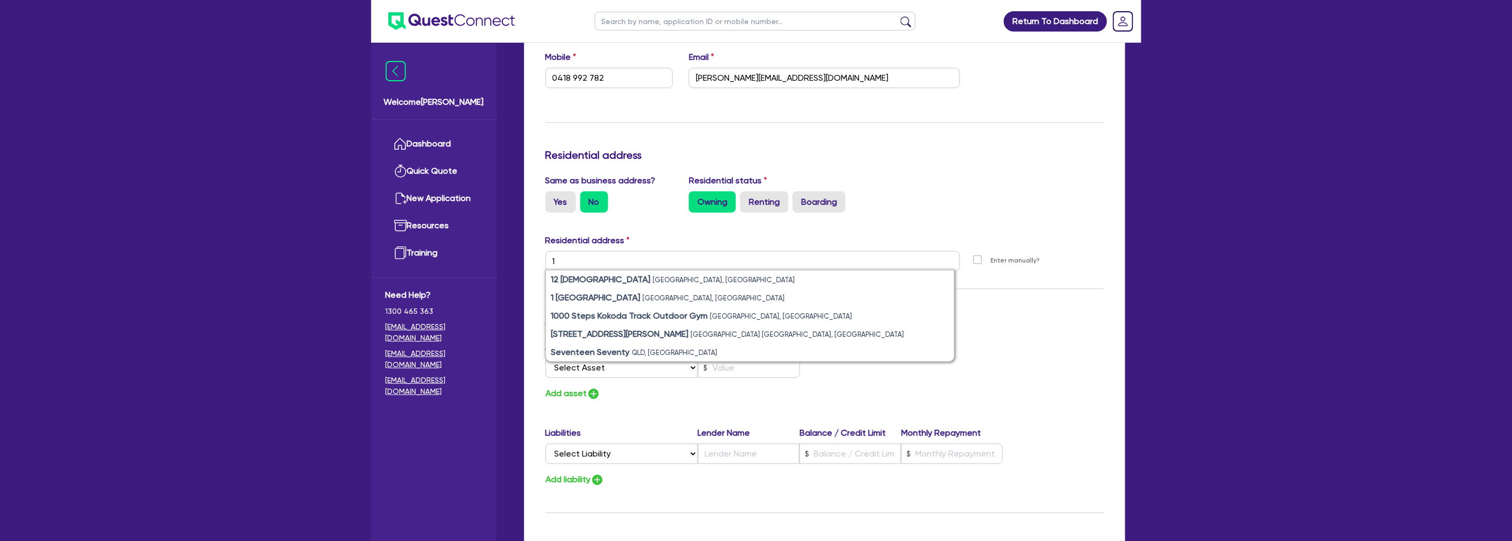
type input "0"
type input "0418 992 782"
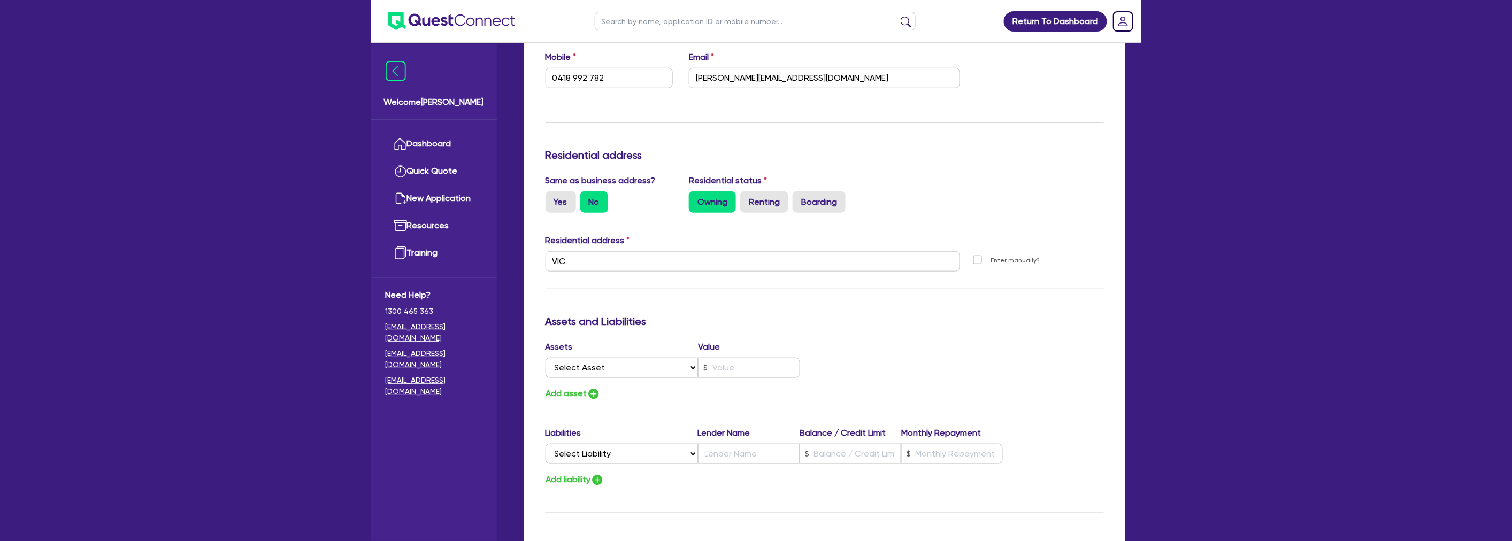
click at [1017, 329] on div "Assets and Liabilities" at bounding box center [825, 323] width 575 height 17
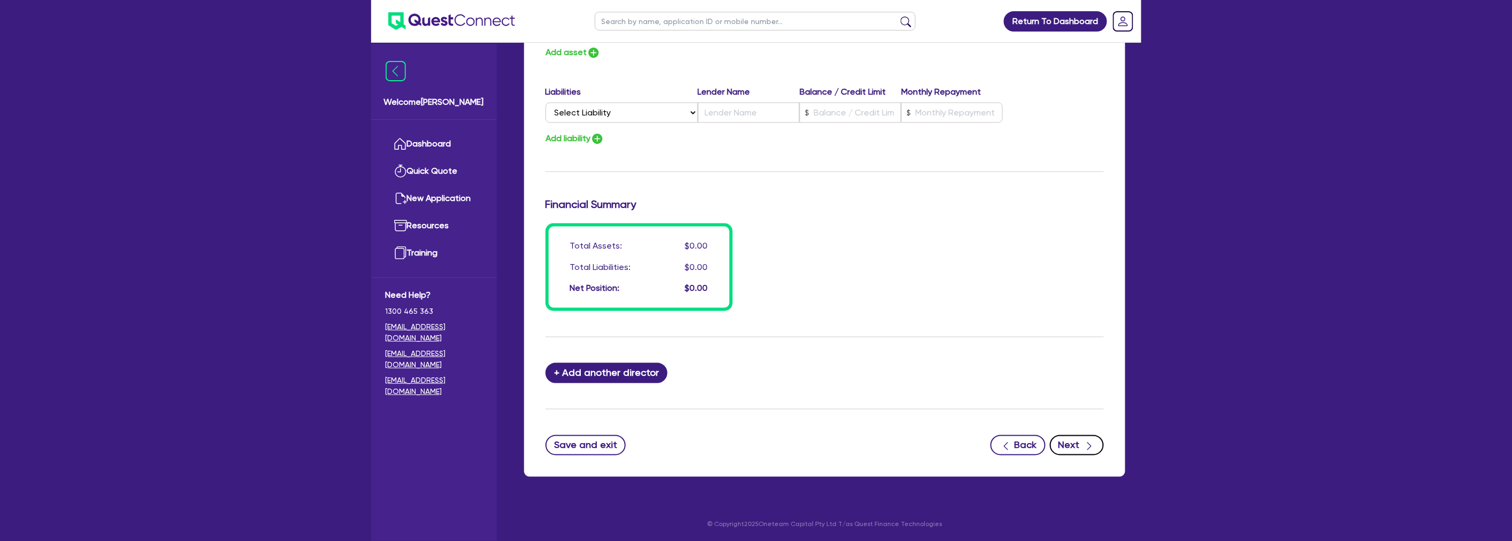
click at [1079, 441] on button "Next" at bounding box center [1077, 445] width 54 height 20
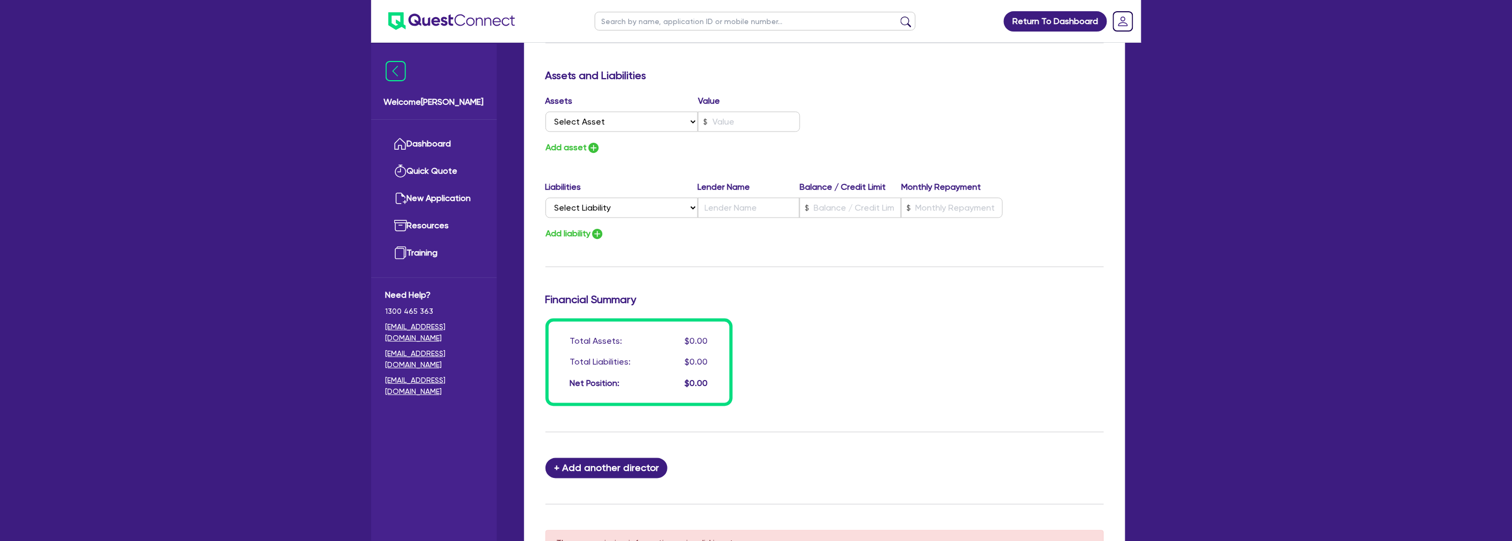
scroll to position [295, 0]
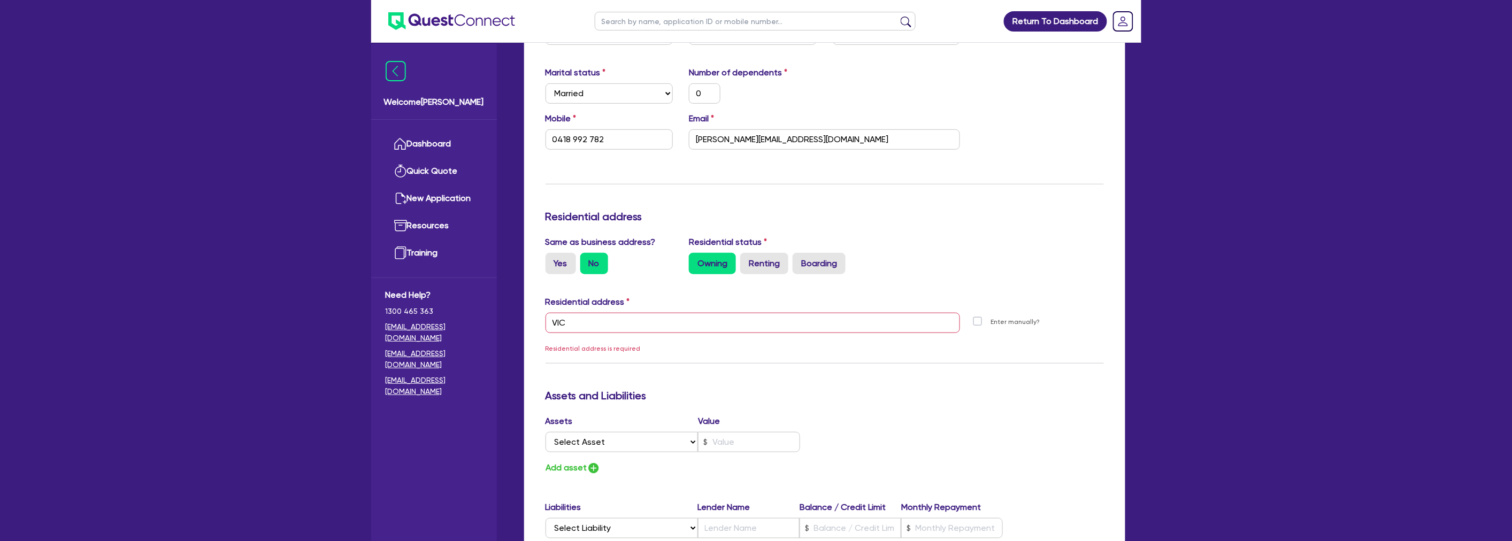
click at [610, 305] on label "Residential address" at bounding box center [588, 302] width 85 height 13
click at [605, 324] on input "VIC" at bounding box center [753, 323] width 415 height 20
type input "V"
type input "0"
type input "0418 992 782"
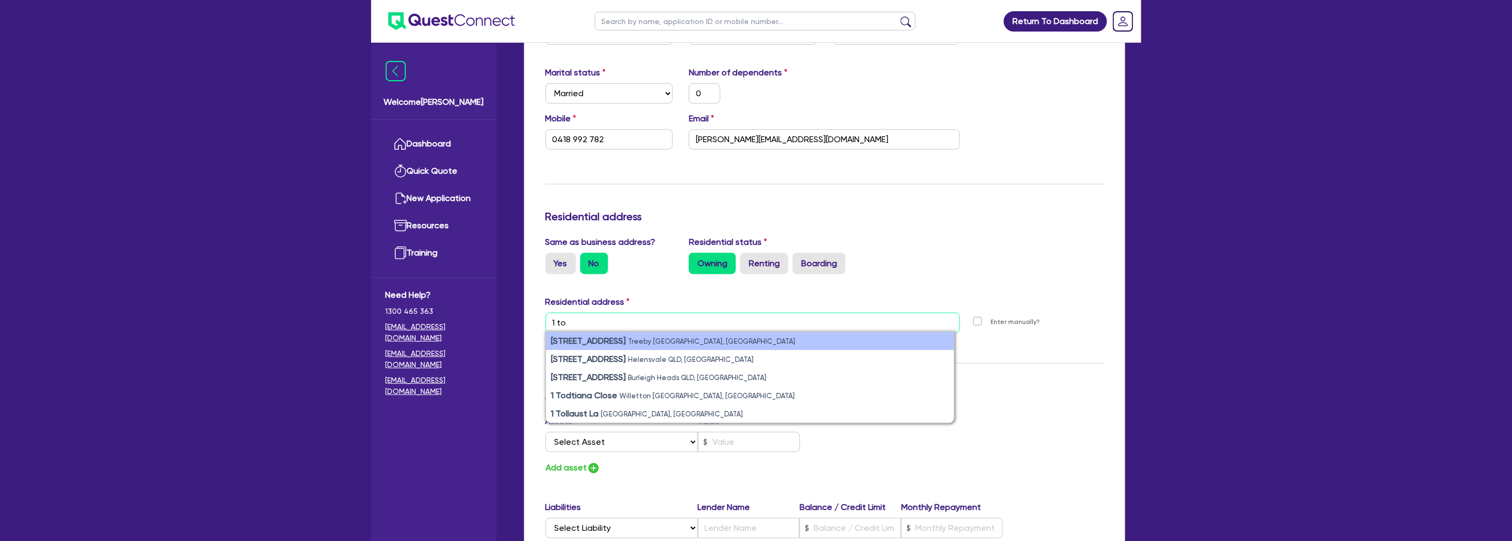
type input "1 to"
click at [598, 343] on strong "[STREET_ADDRESS]" at bounding box center [589, 341] width 75 height 10
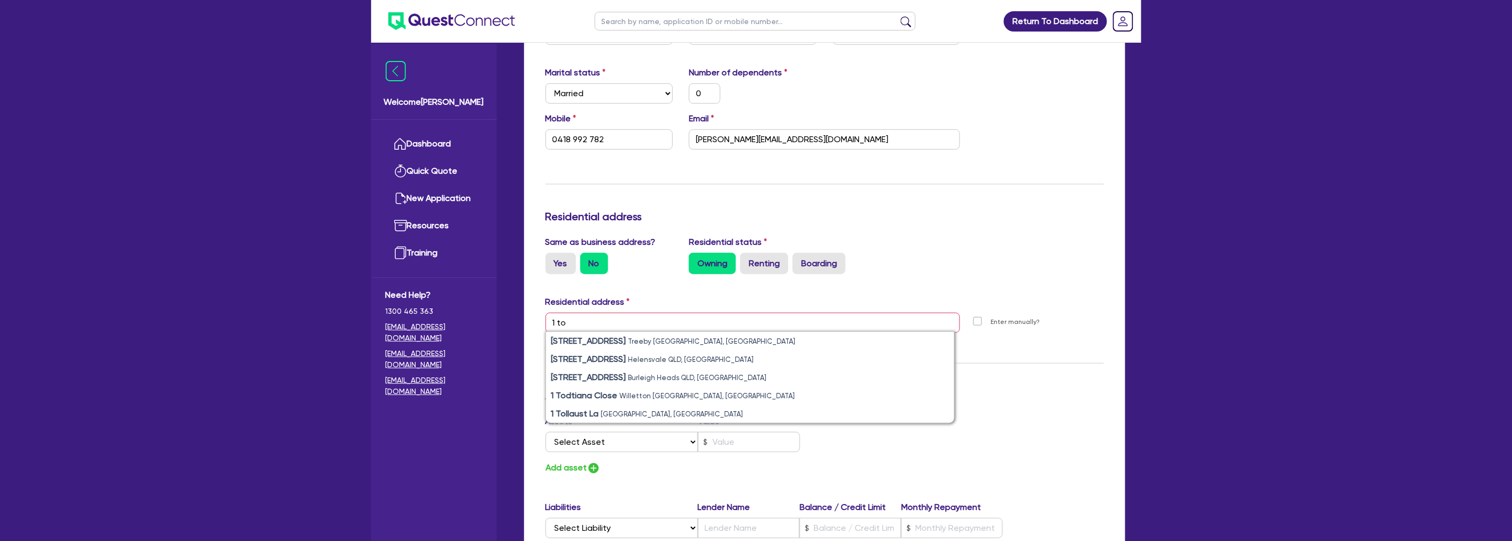
type input "0"
type input "0418 992 782"
type input "[STREET_ADDRESS]"
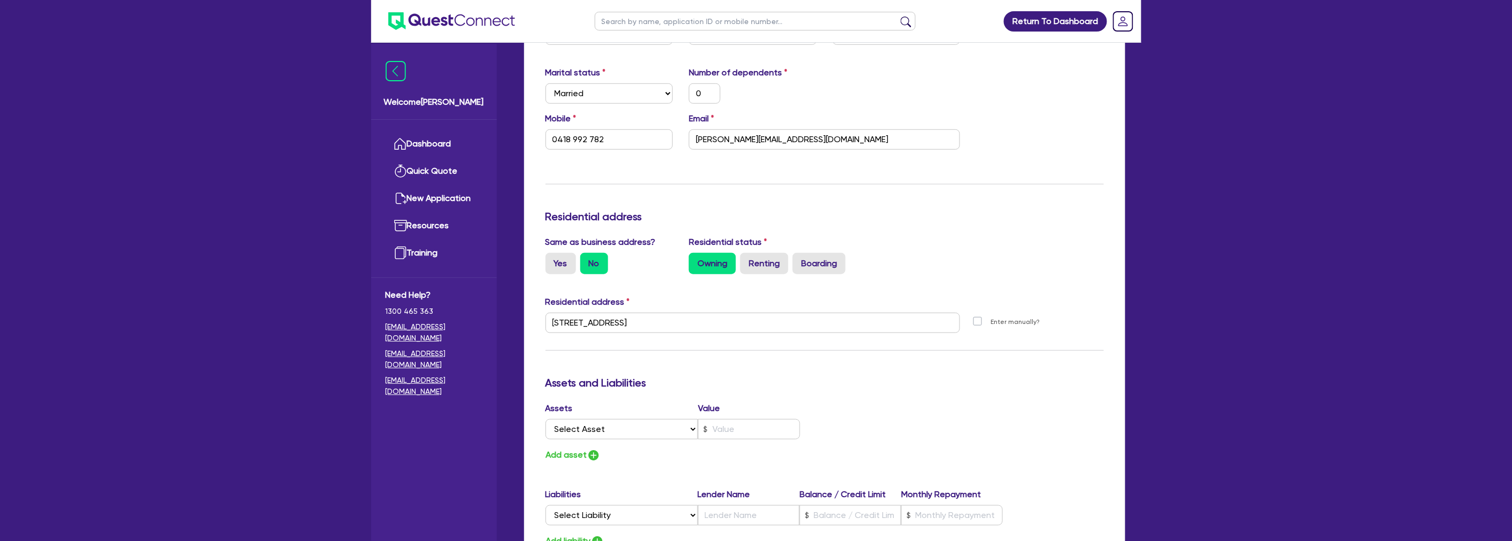
click at [1032, 386] on h3 "Assets and Liabilities" at bounding box center [825, 383] width 559 height 13
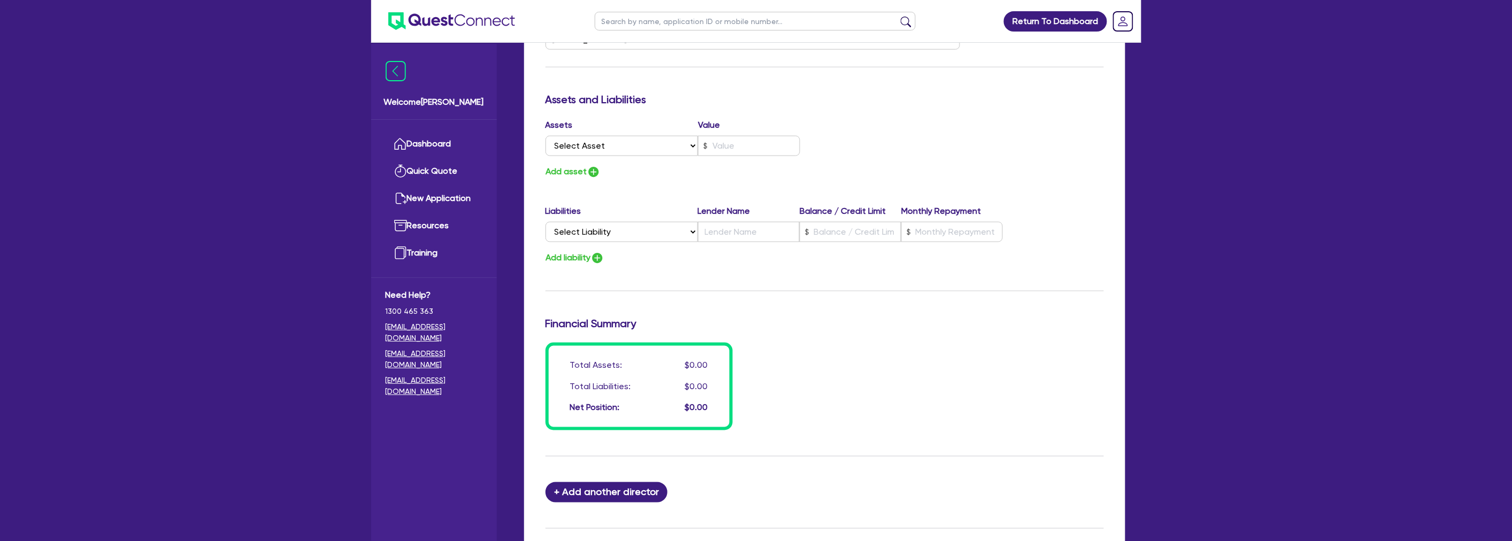
scroll to position [698, 0]
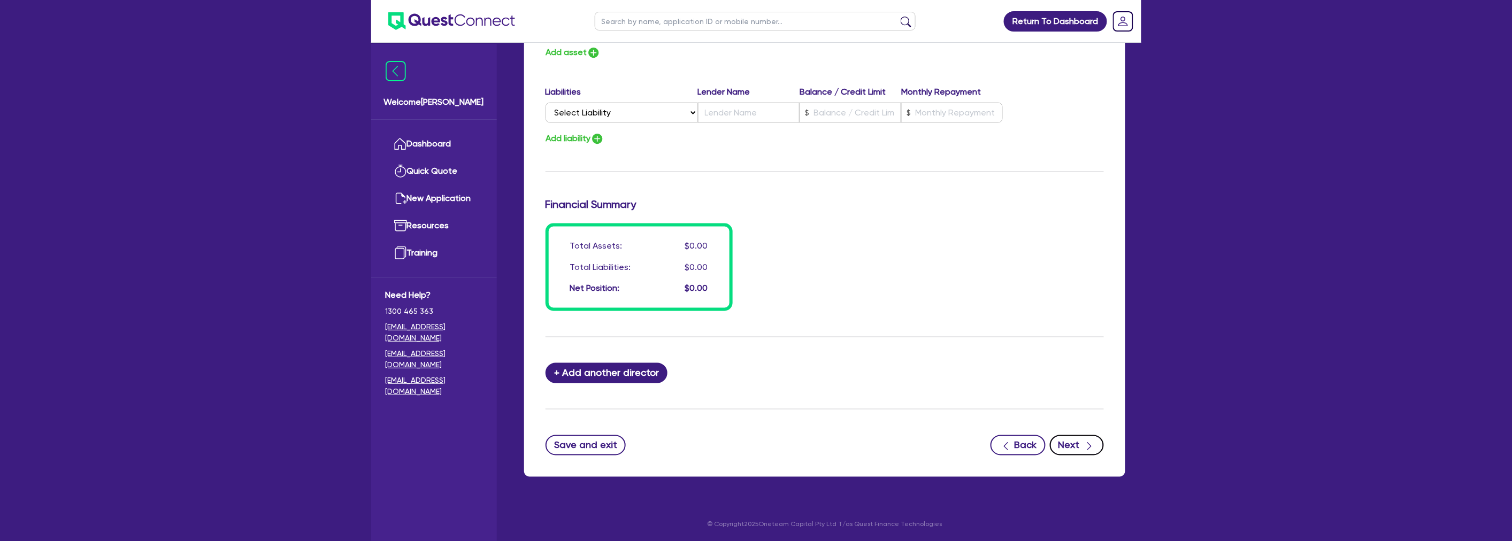
click at [1082, 445] on button "Next" at bounding box center [1077, 445] width 54 height 20
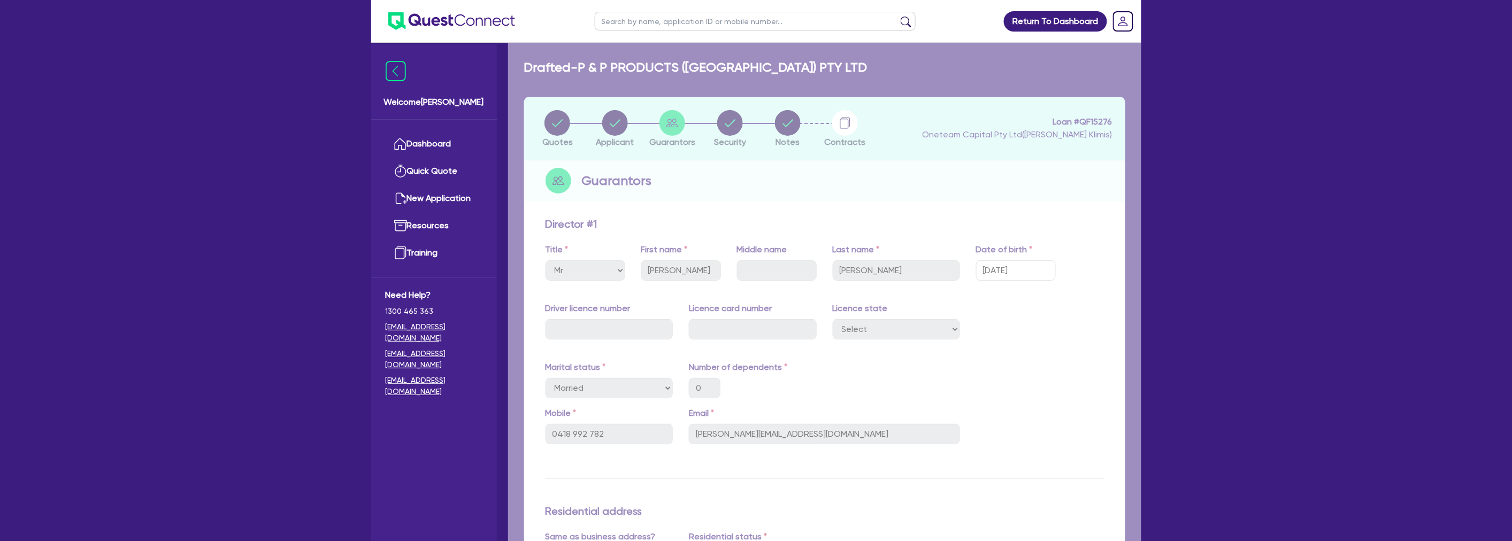
select select "CARS_AND_LIGHT_TRUCKS"
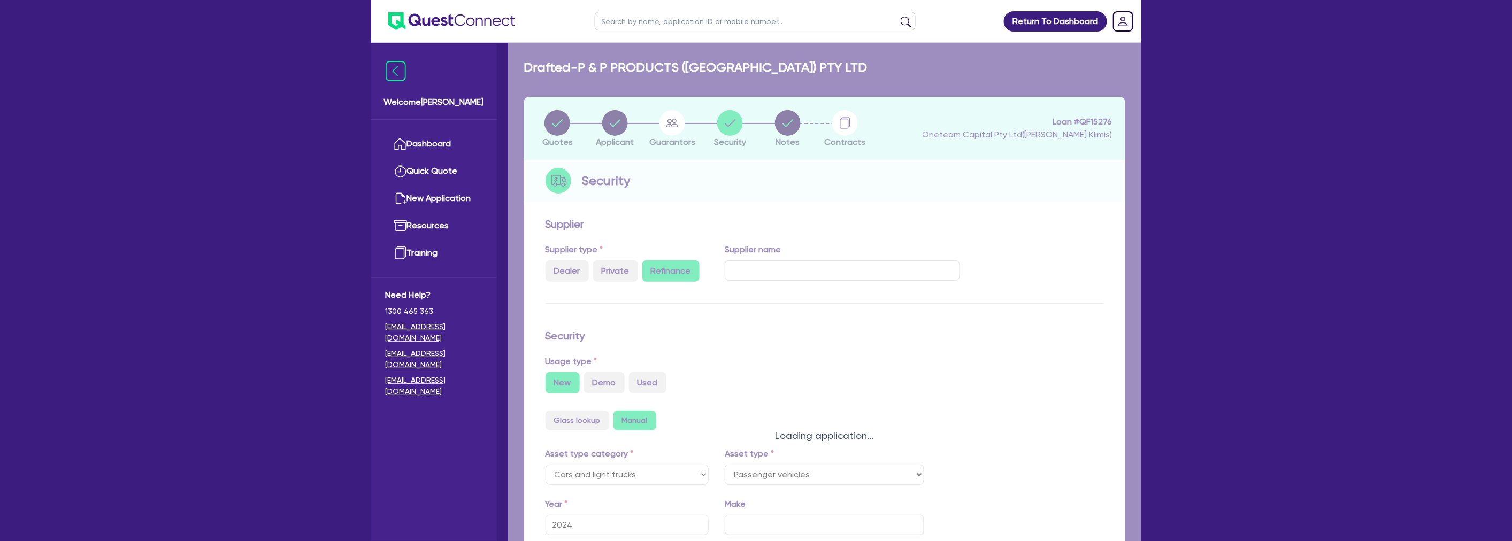
select select "PASSENGER_VEHICLES"
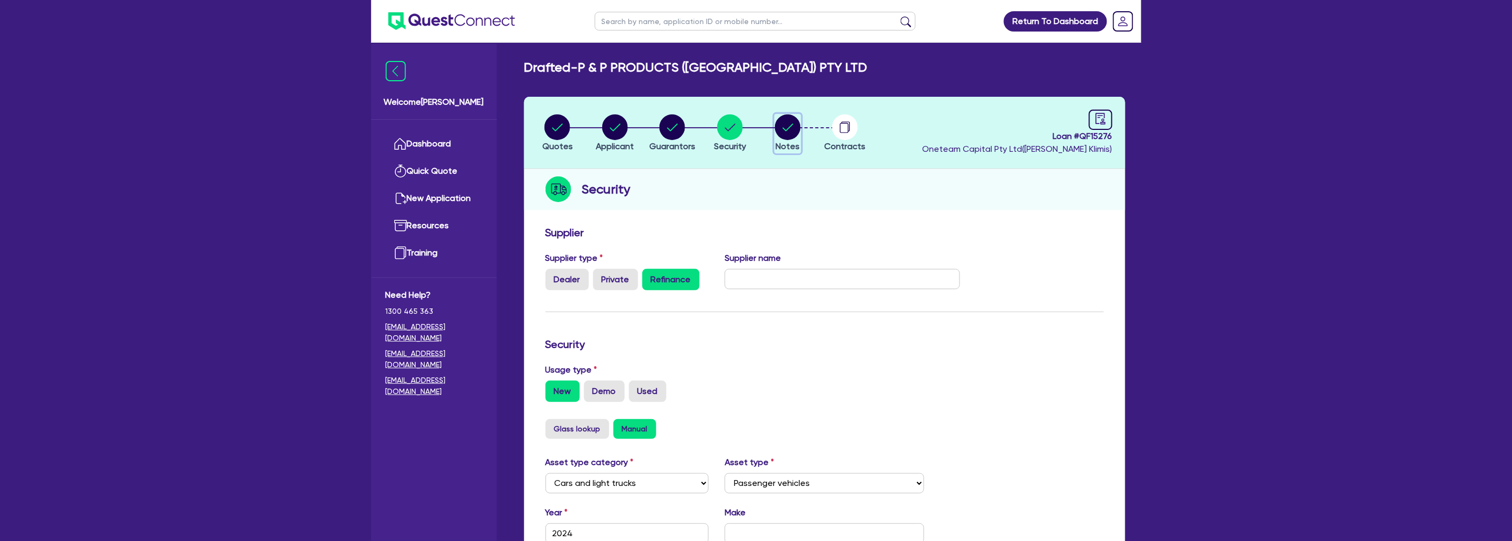
click at [796, 125] on circle "button" at bounding box center [788, 127] width 26 height 26
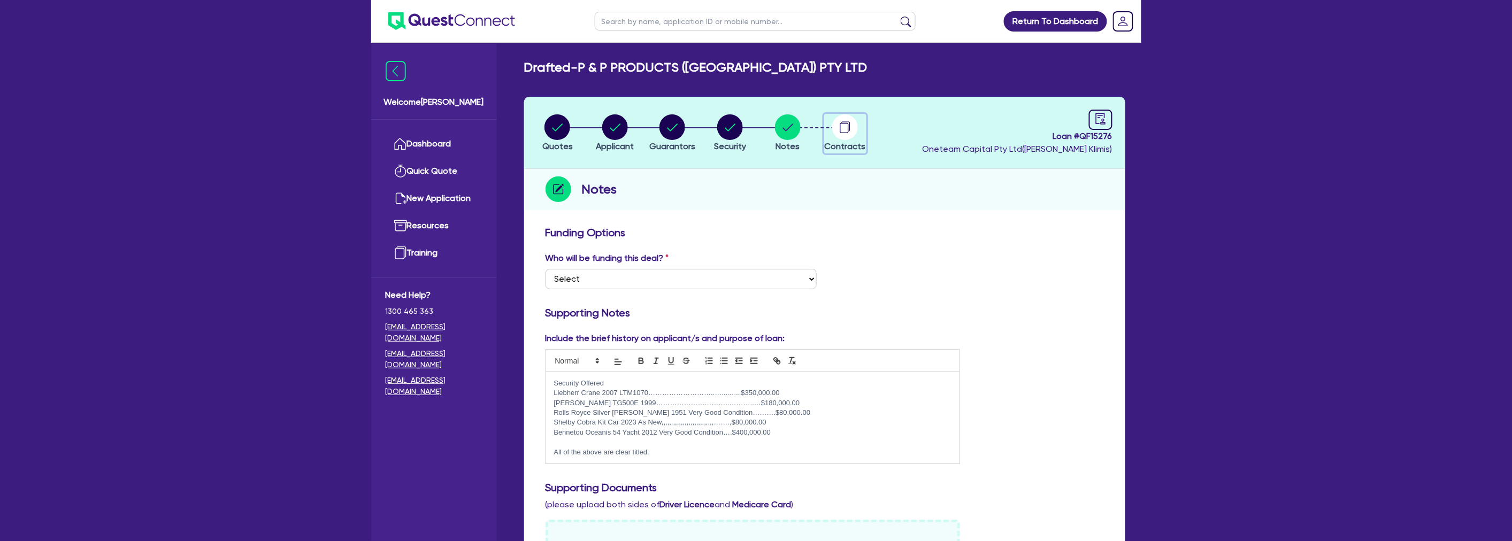
click at [861, 127] on div "button" at bounding box center [845, 127] width 41 height 26
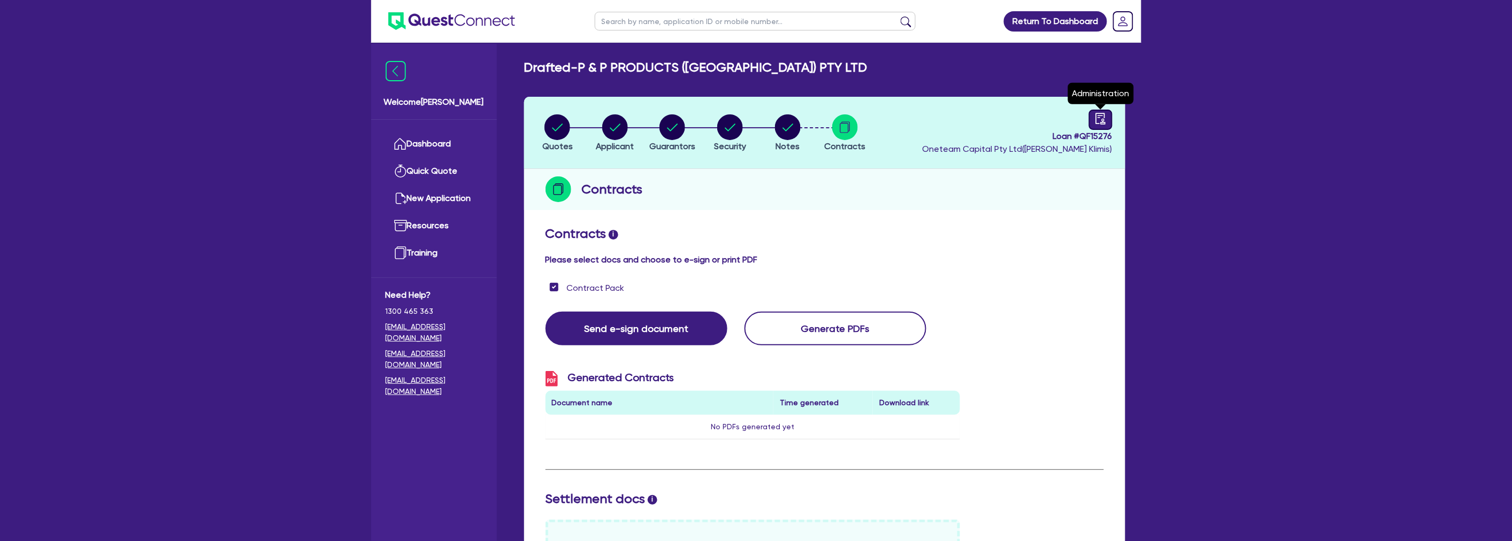
click at [1110, 121] on link at bounding box center [1101, 120] width 24 height 20
select select "DRAFTED_NEW"
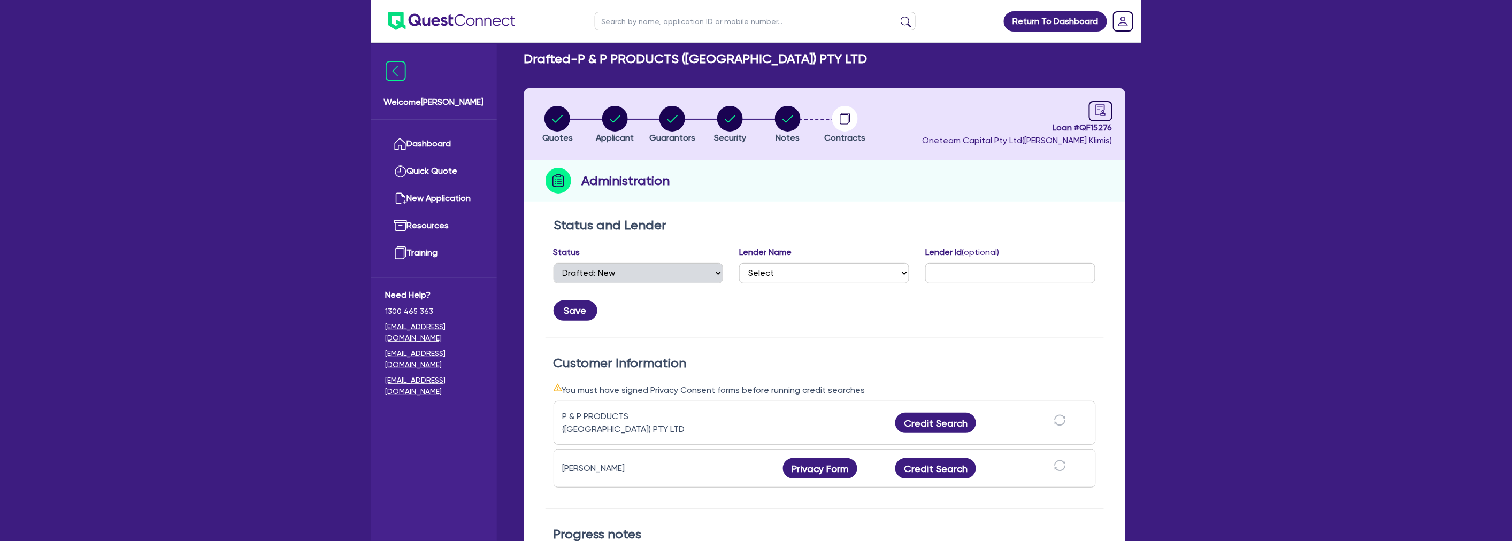
scroll to position [280, 0]
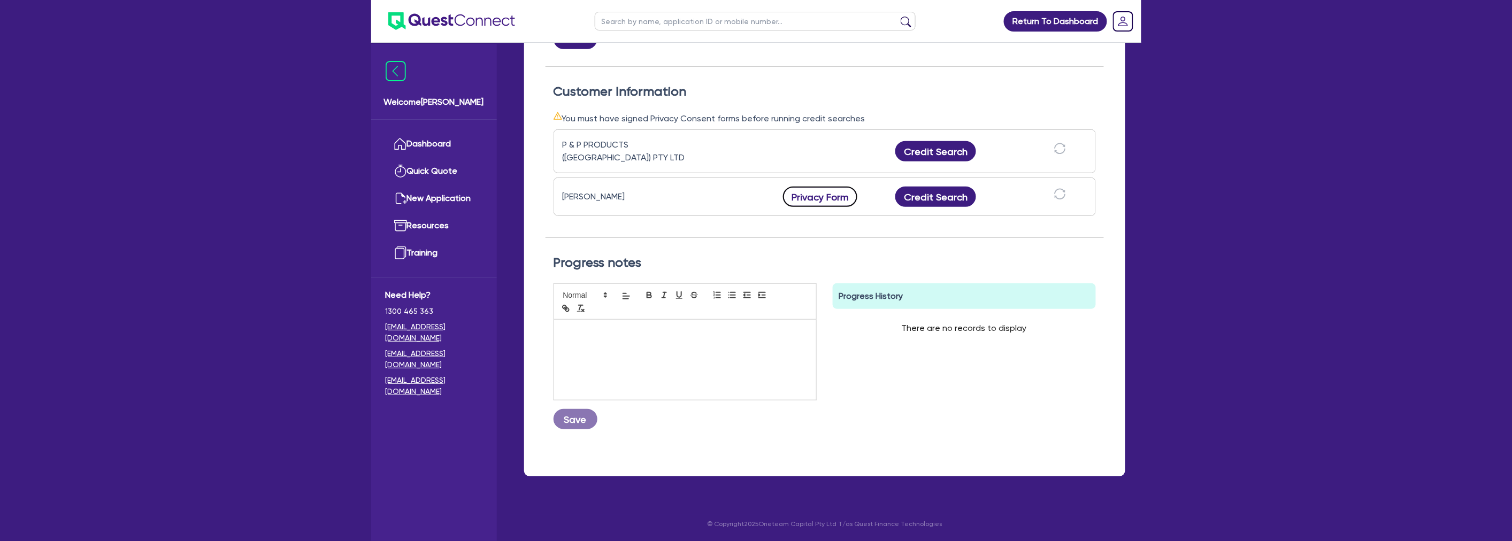
click at [810, 196] on button "Privacy Form" at bounding box center [820, 197] width 75 height 20
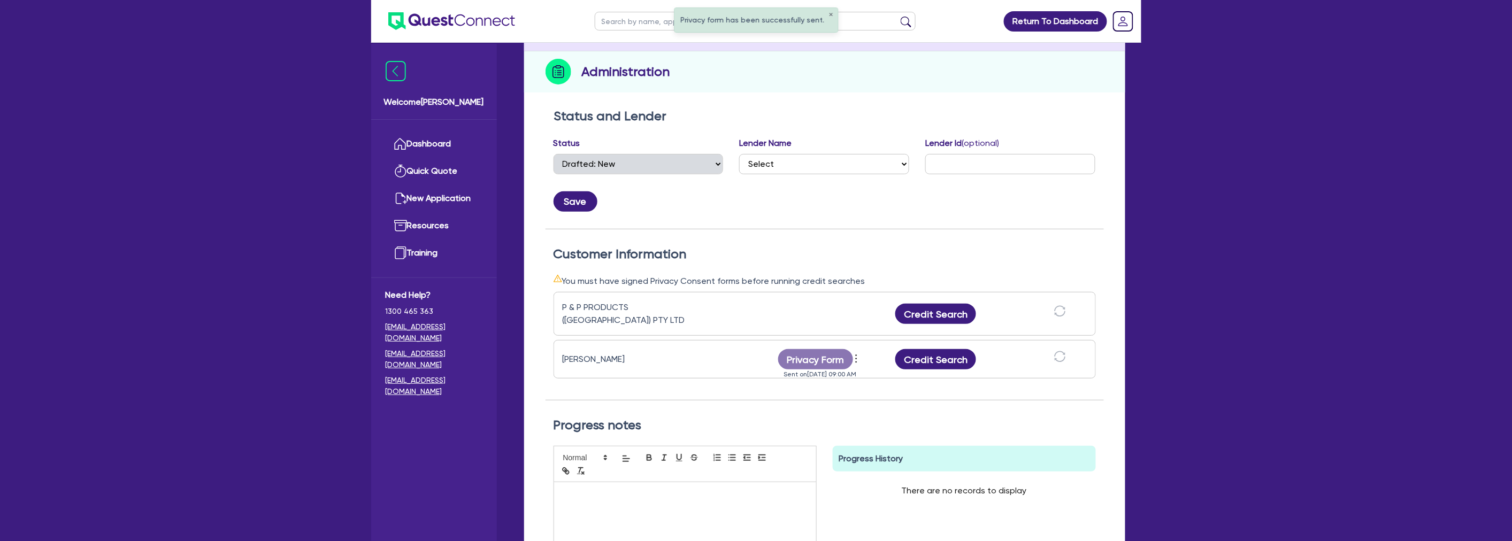
scroll to position [0, 0]
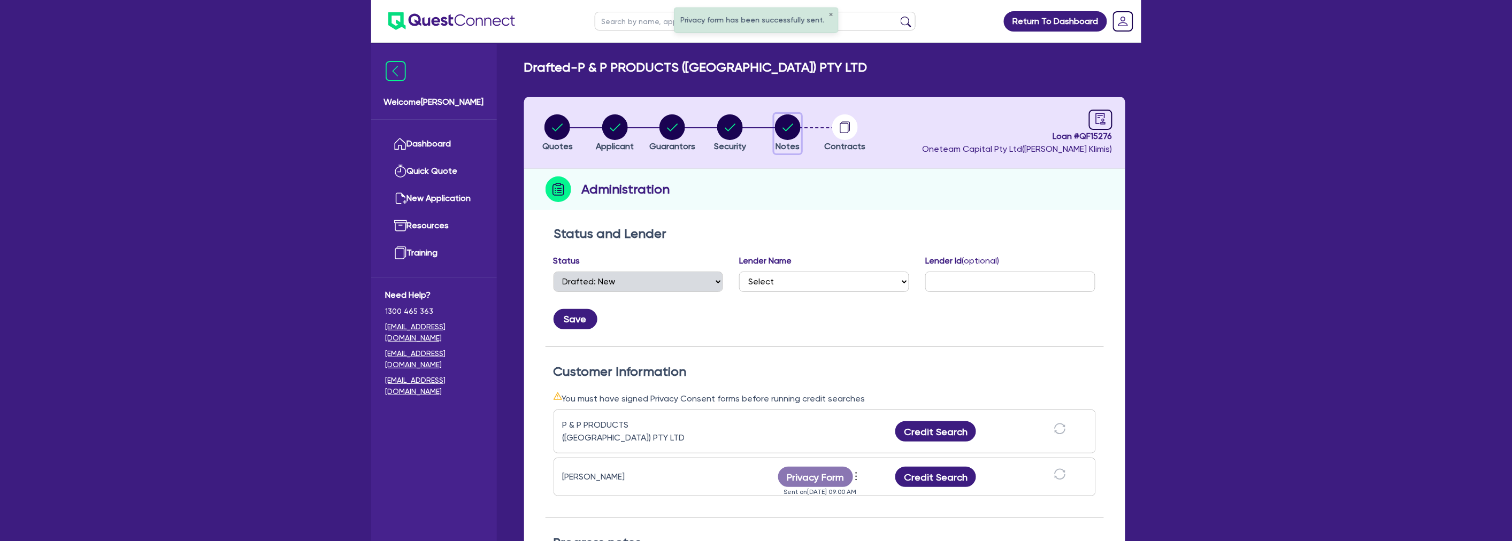
click at [784, 115] on circle "button" at bounding box center [788, 127] width 26 height 26
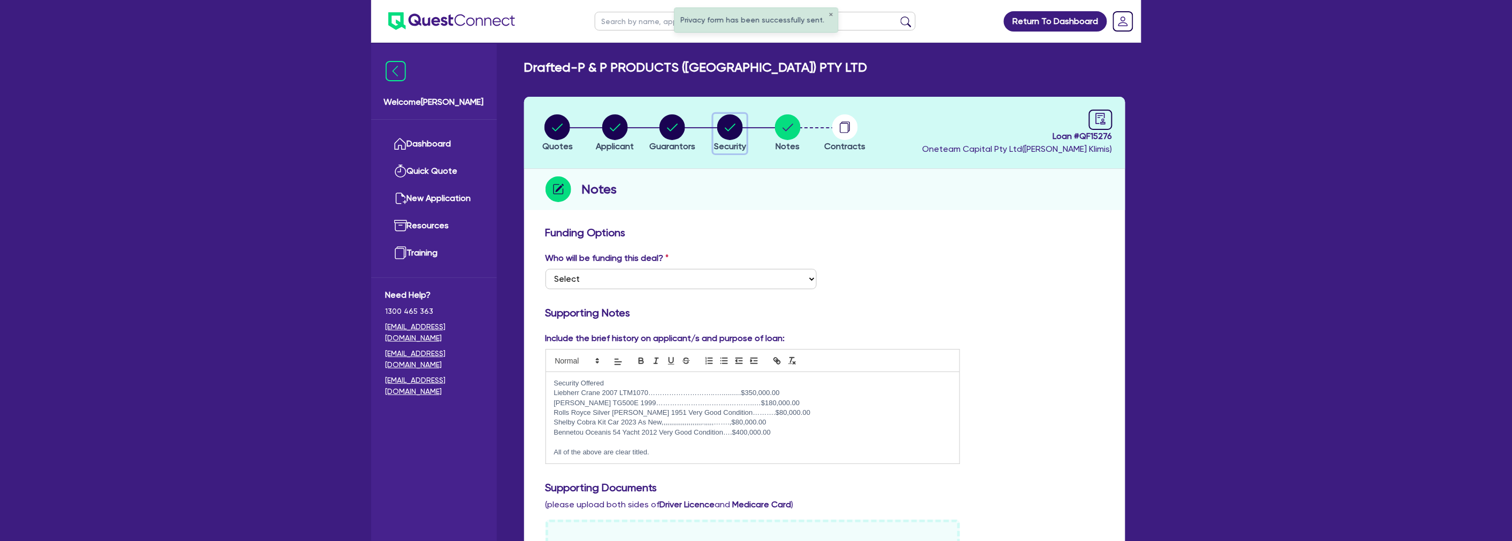
click at [718, 136] on icon "button" at bounding box center [730, 127] width 26 height 26
select select "CARS_AND_LIGHT_TRUCKS"
select select "PASSENGER_VEHICLES"
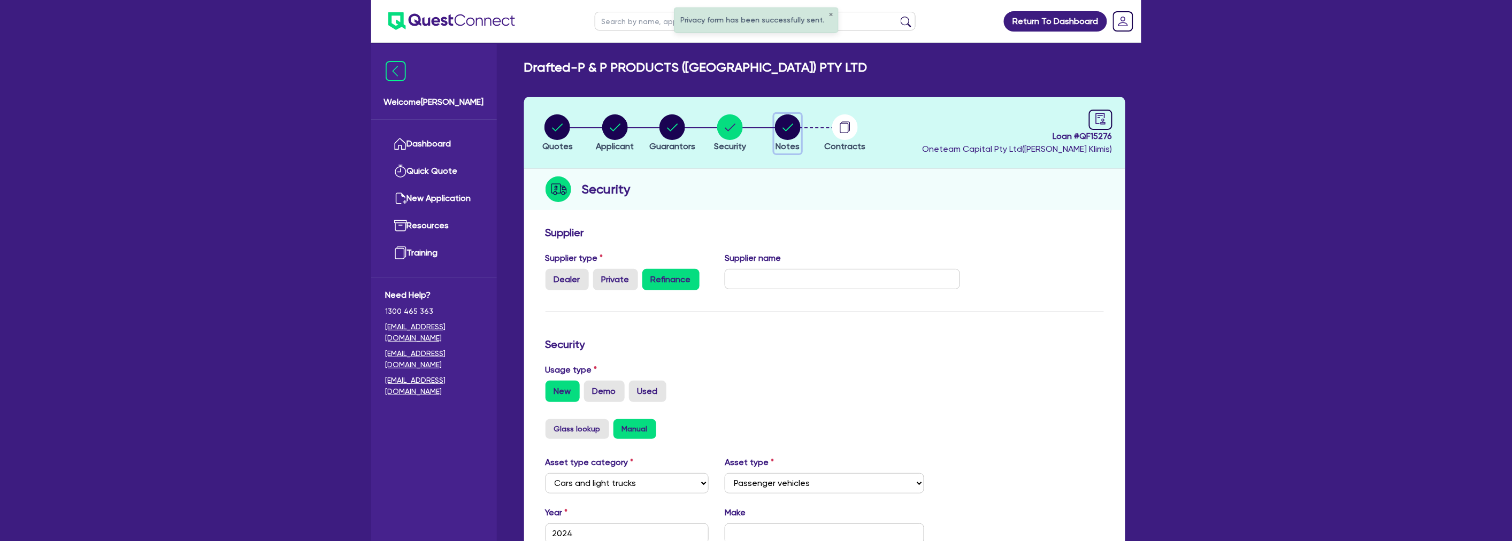
click at [799, 136] on icon "button" at bounding box center [788, 127] width 26 height 26
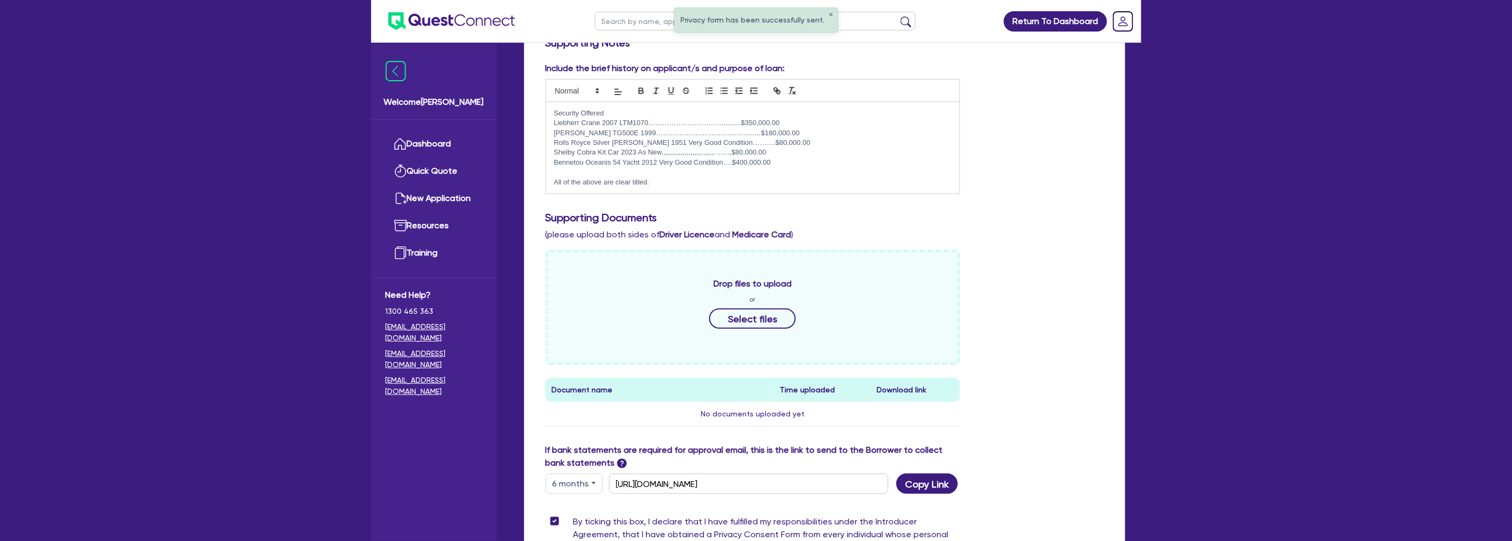
scroll to position [432, 0]
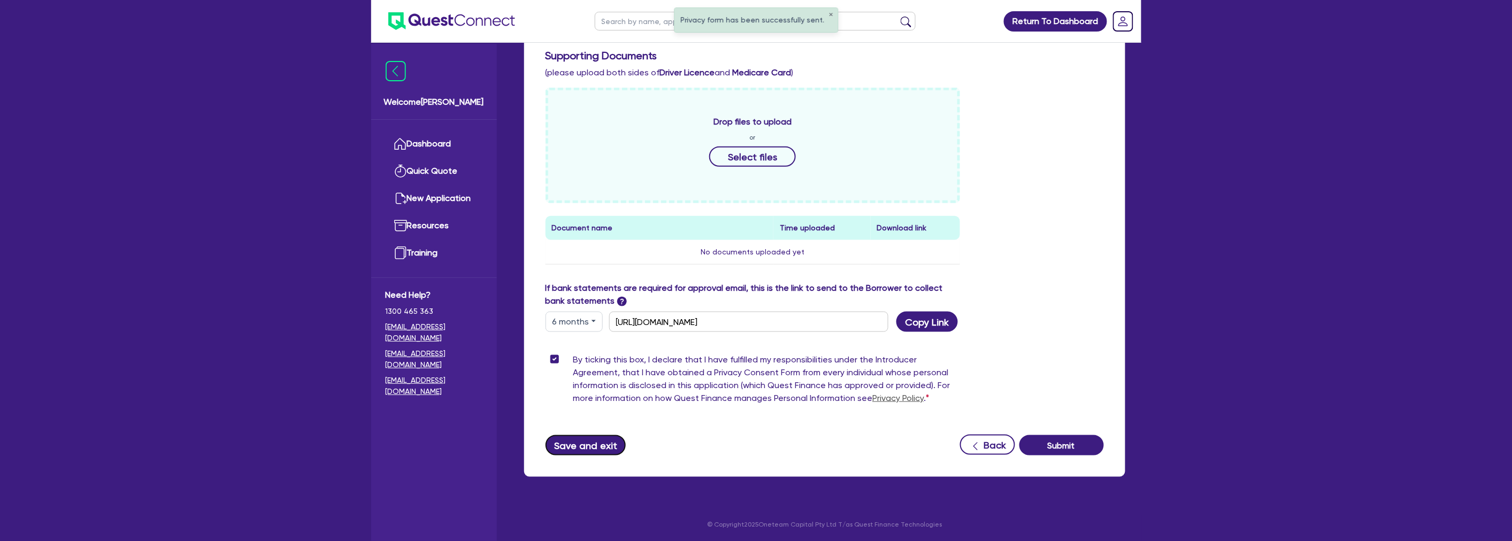
click at [559, 448] on button "Save and exit" at bounding box center [586, 445] width 81 height 20
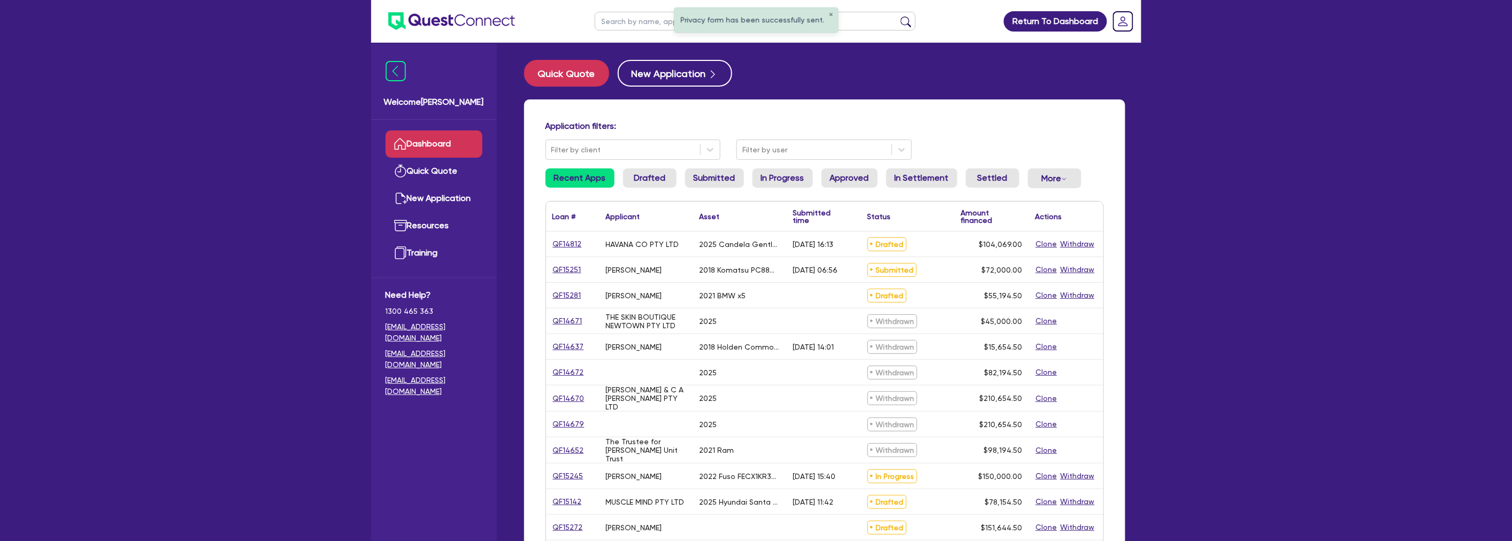
click at [1335, 258] on div "Privacy form has been successfully sent. ✕ Return To Dashboard Edit Profile Log…" at bounding box center [756, 432] width 1512 height 865
